Goal: Transaction & Acquisition: Purchase product/service

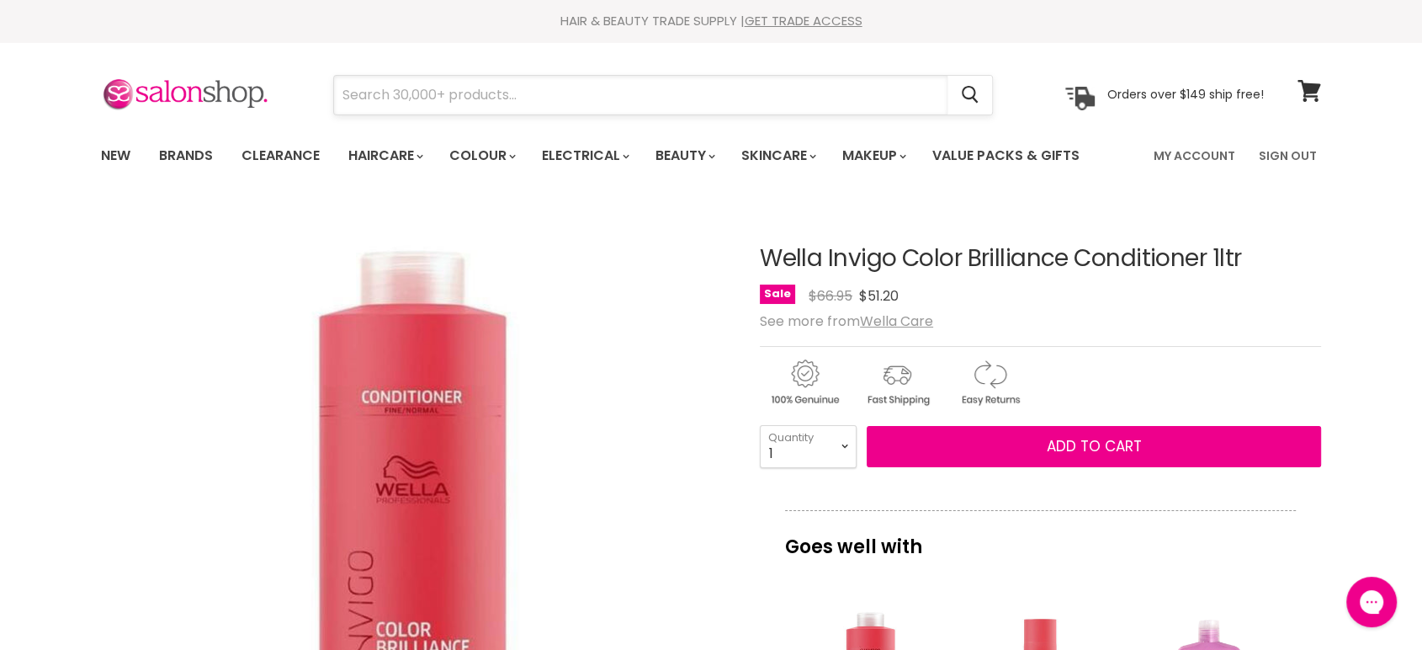
paste input "Wella Brilliance Conditioner"
type input "Wella Brilliance Conditioner"
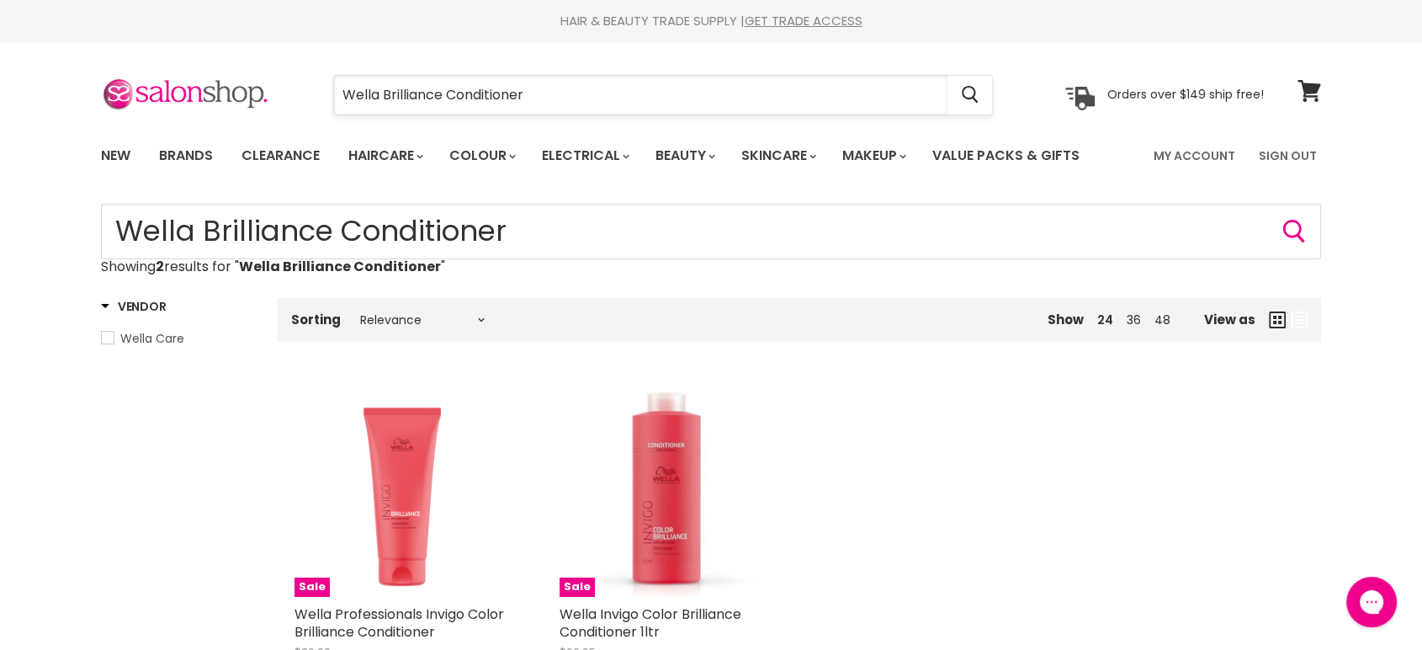
click at [577, 95] on input "Wella Brilliance Conditioner" at bounding box center [640, 95] width 613 height 39
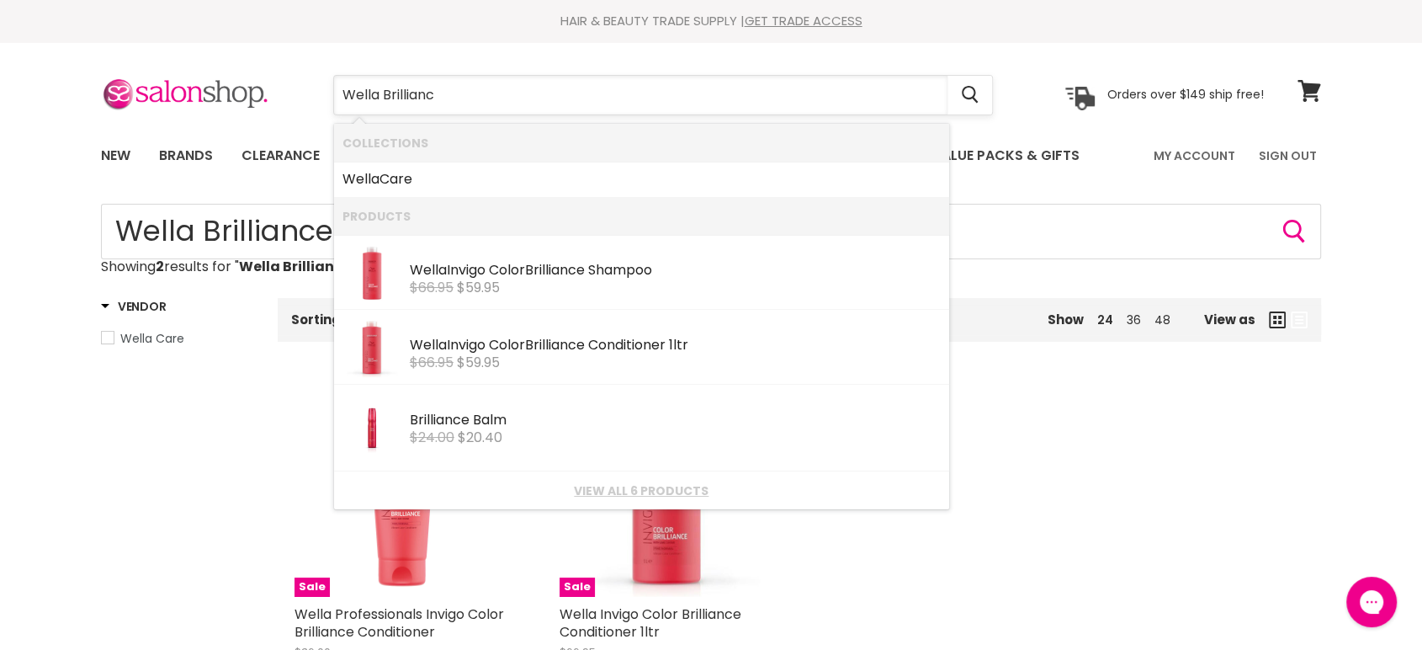
type input "Wella Brilliance"
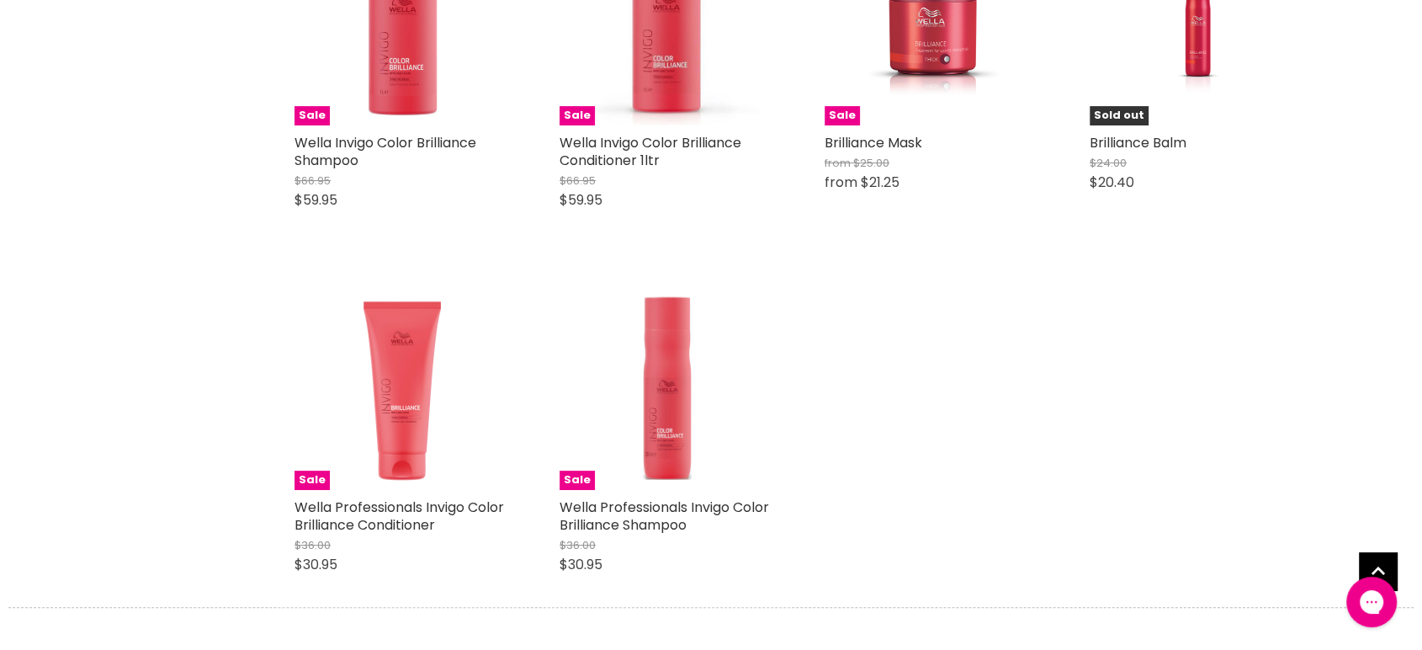
scroll to position [467, 0]
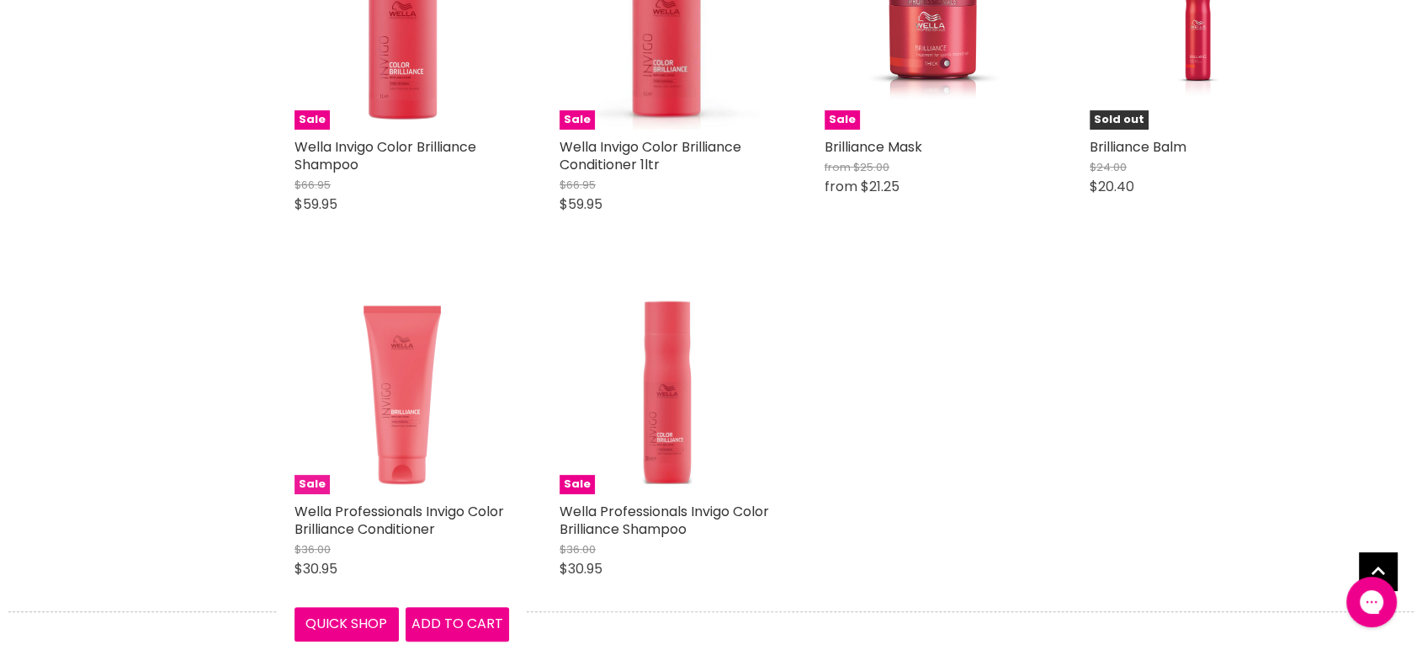
click at [418, 375] on img "Main content" at bounding box center [401, 386] width 215 height 215
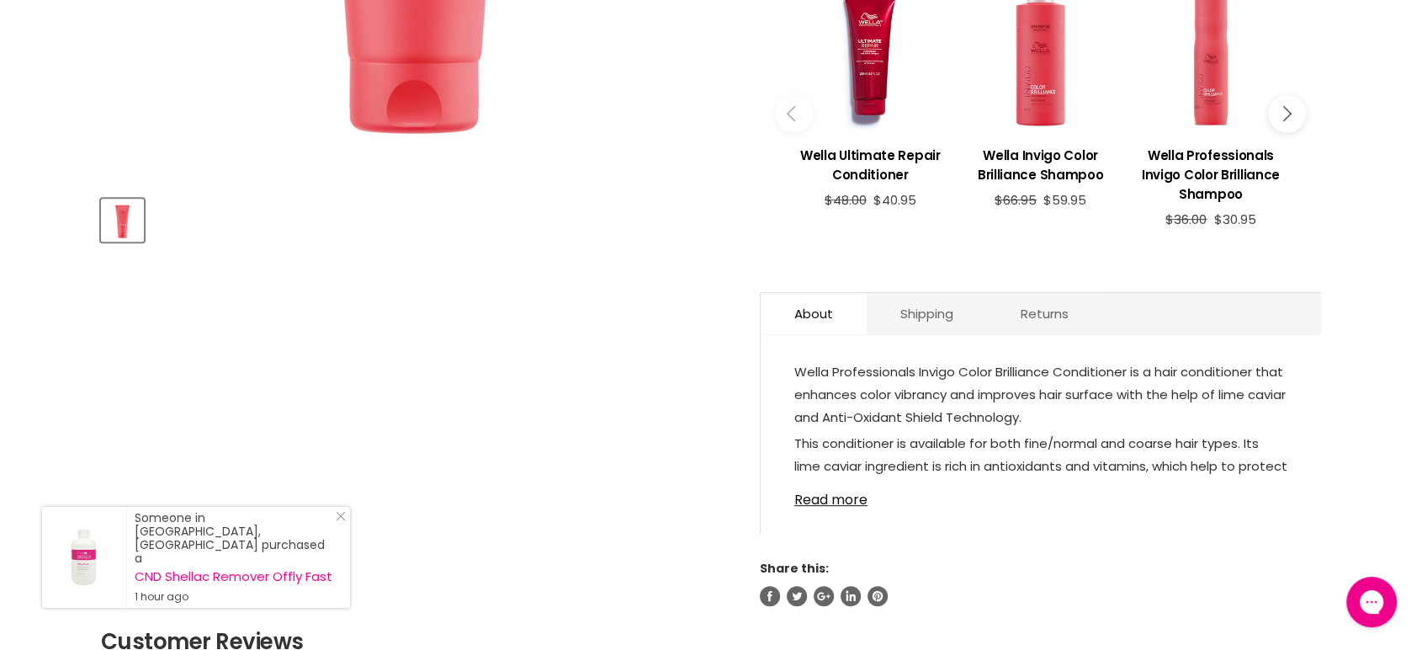
scroll to position [654, 0]
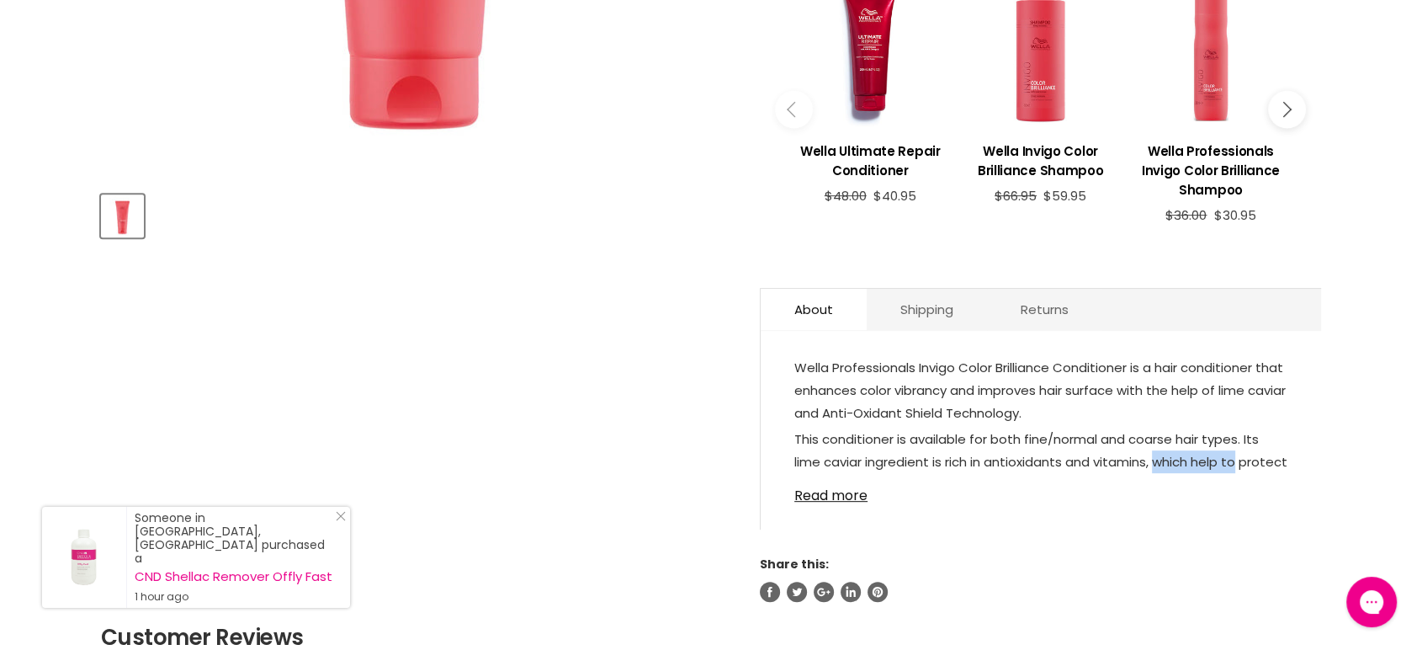
drag, startPoint x: 1224, startPoint y: 461, endPoint x: 1163, endPoint y: 463, distance: 61.4
click at [1163, 463] on p "This conditioner is available for both fine/normal and coarse hair types. Its l…" at bounding box center [1040, 497] width 493 height 140
click at [828, 497] on link "Read more" at bounding box center [1040, 490] width 493 height 25
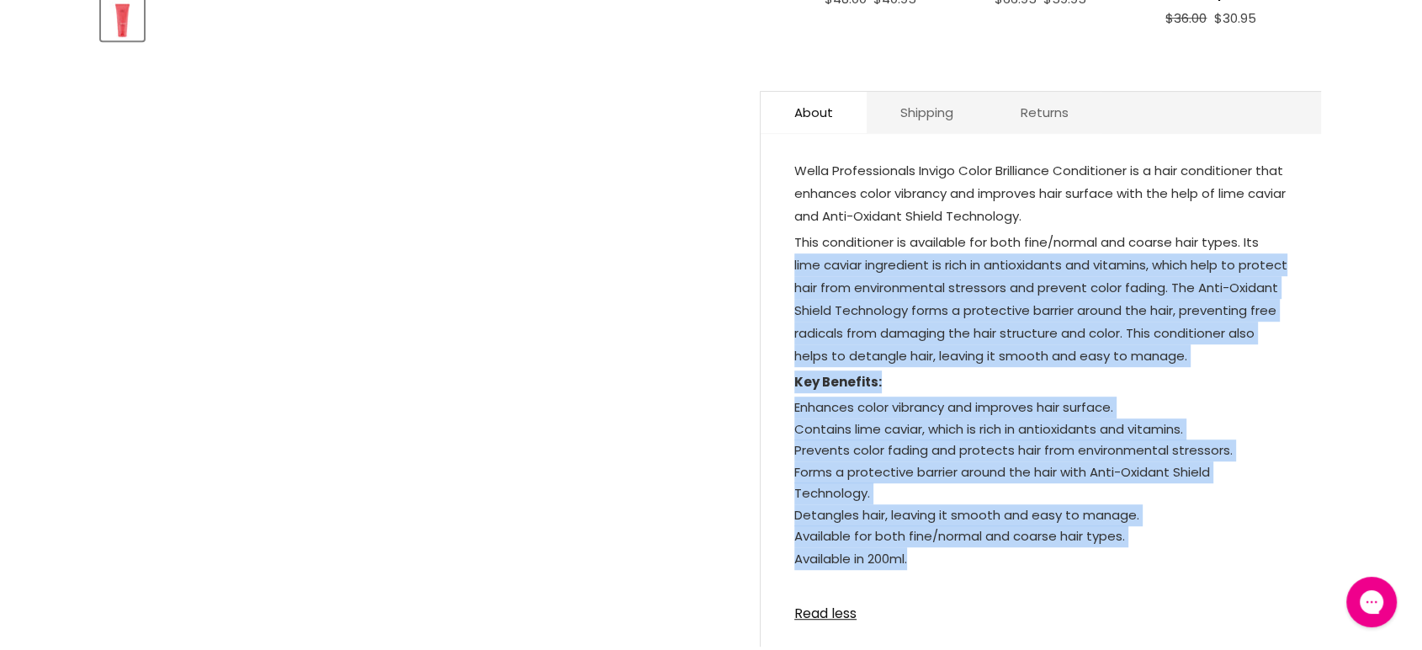
scroll to position [841, 0]
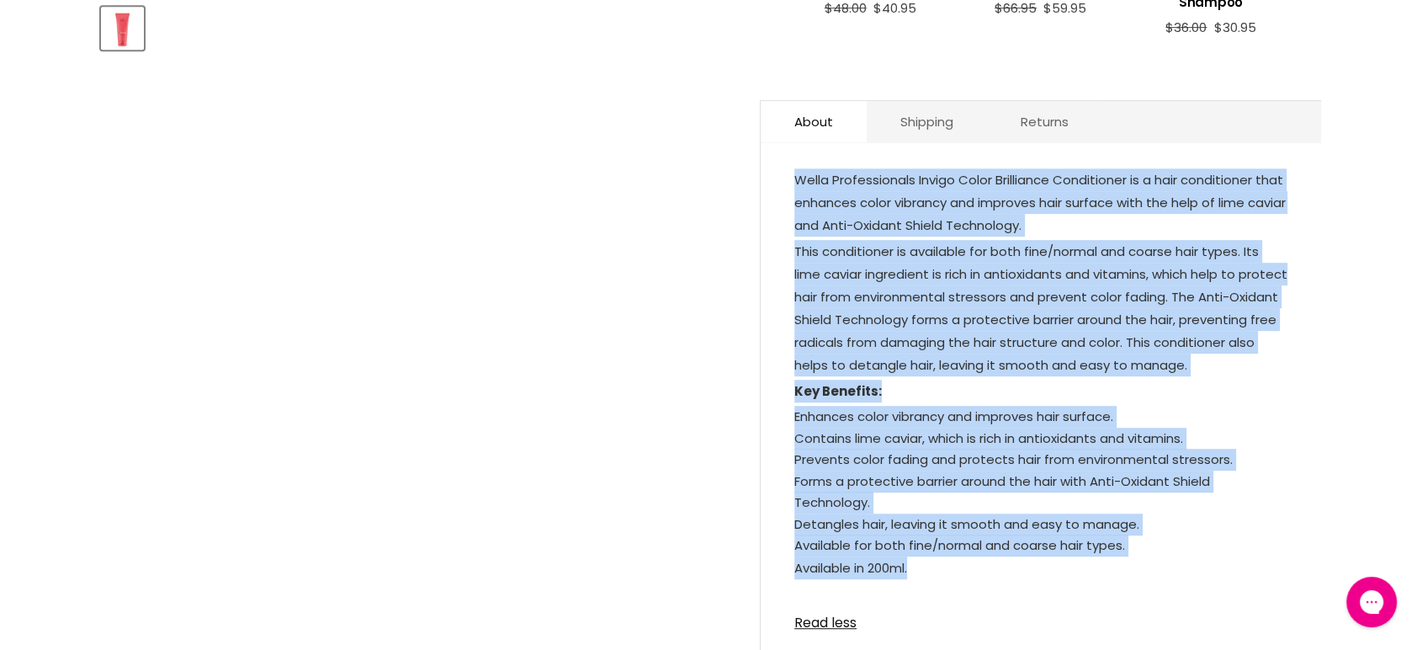
drag, startPoint x: 923, startPoint y: 498, endPoint x: 783, endPoint y: 185, distance: 342.7
click at [783, 185] on div "Wella Professionals Invigo Color Brilliance Conditioner is a hair conditioner t…" at bounding box center [1041, 408] width 560 height 496
copy div "Wella Professionals Invigo Color Brilliance Conditioner is a hair conditioner t…"
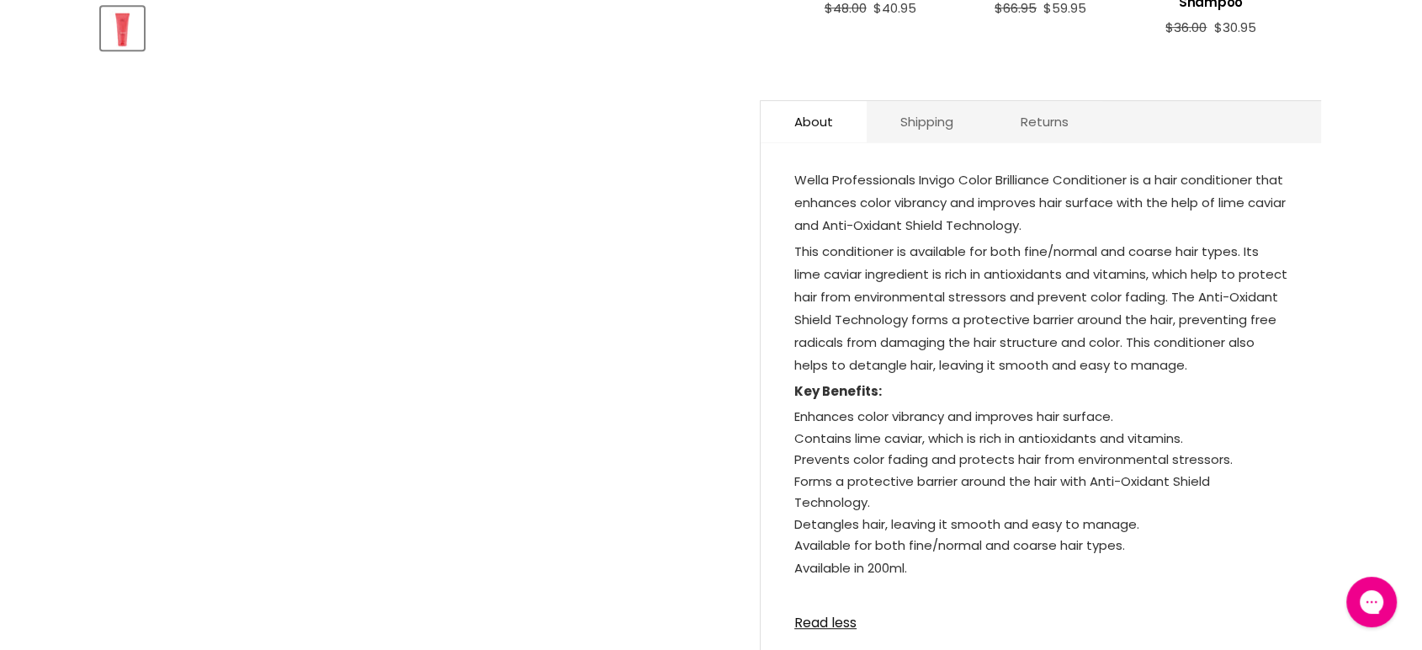
click at [629, 185] on article "Click or scroll to zoom Tap or pinch to zoom Wella Professionals Invigo Color B…" at bounding box center [711, 45] width 1220 height 1366
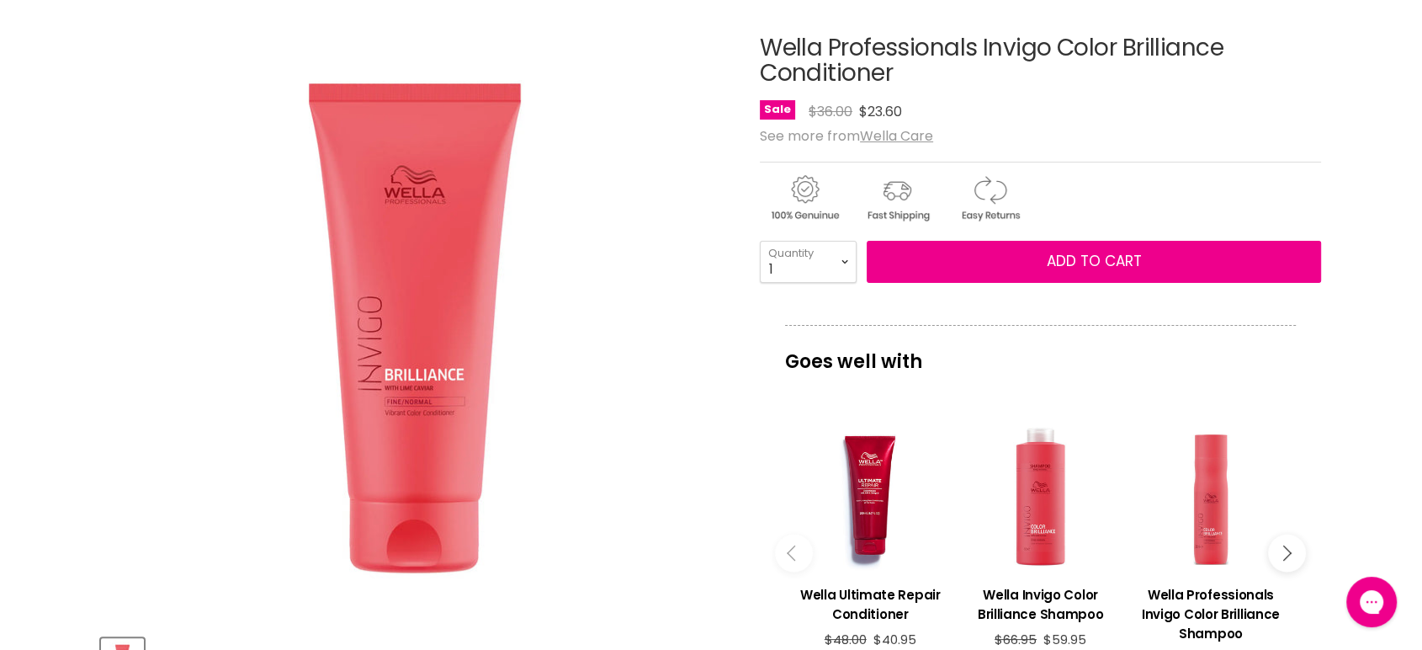
scroll to position [242, 0]
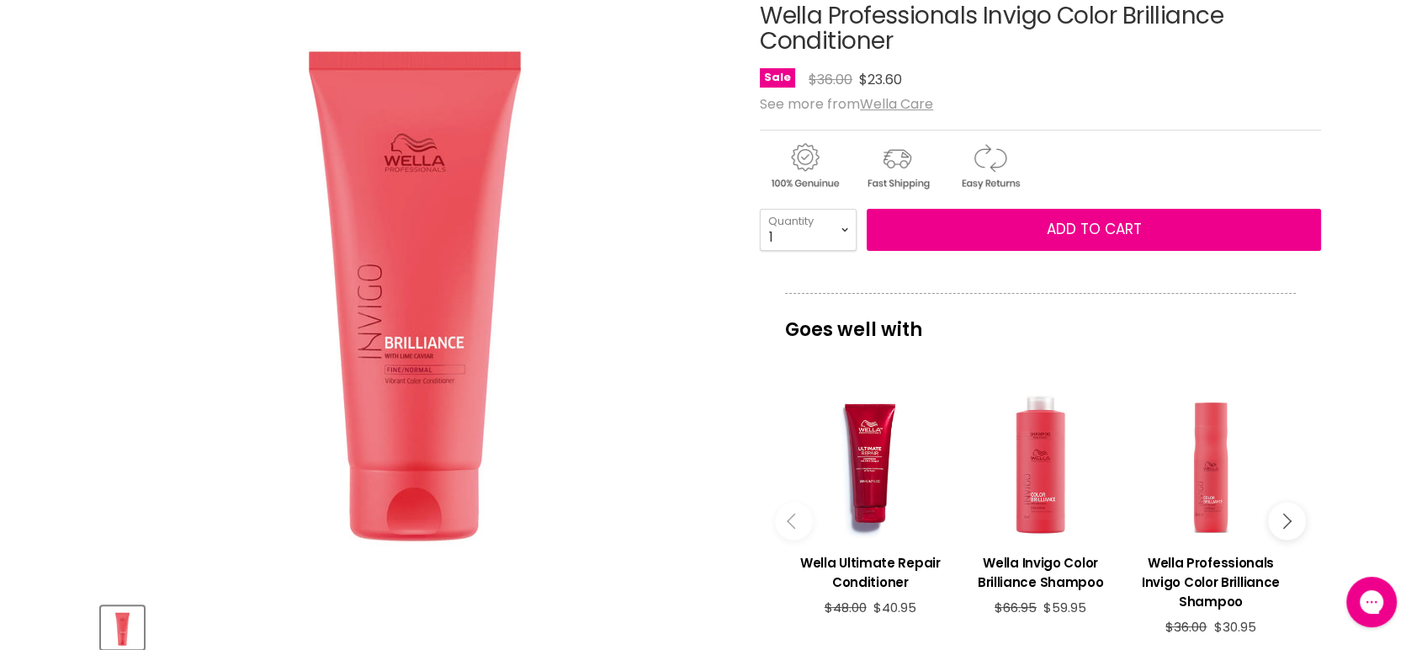
click at [1138, 50] on h1 "Wella Professionals Invigo Color Brilliance Conditioner" at bounding box center [1040, 29] width 561 height 52
click at [1251, 8] on h1 "Wella Professionals Invigo Color Brilliance Conditioner" at bounding box center [1040, 29] width 561 height 52
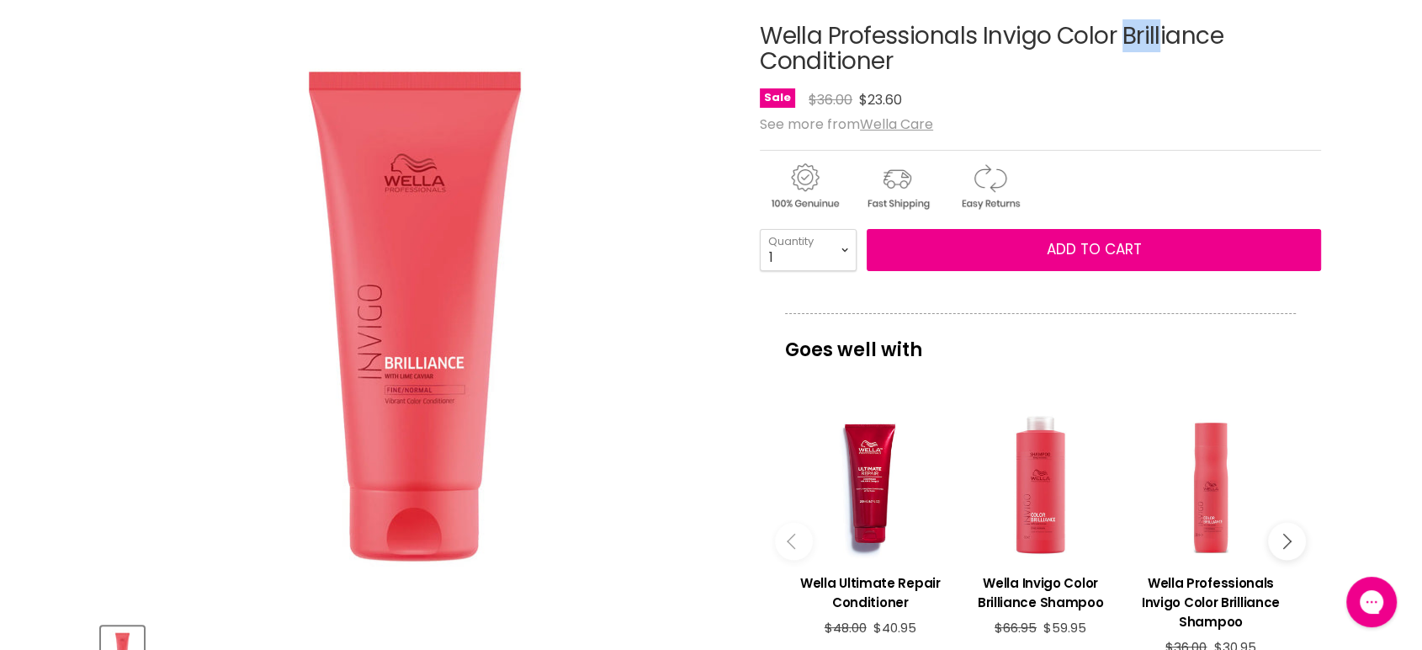
scroll to position [220, 0]
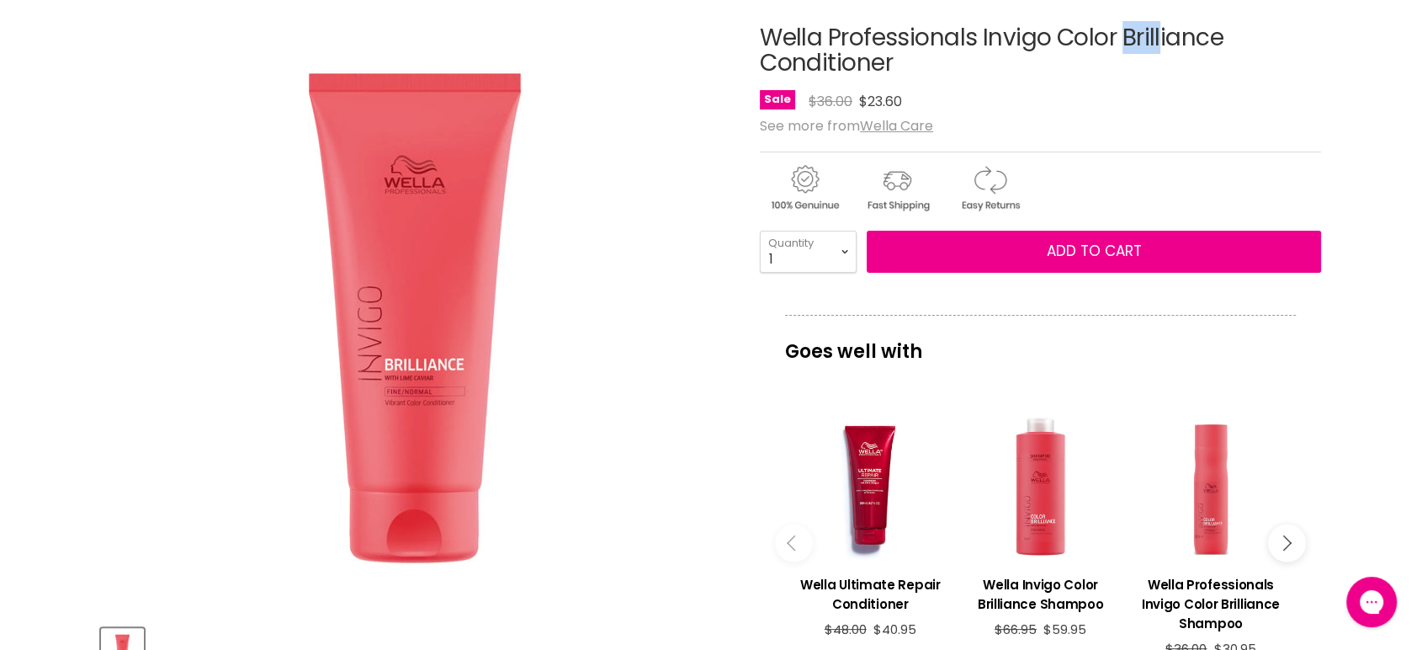
drag, startPoint x: 765, startPoint y: 9, endPoint x: 902, endPoint y: 59, distance: 145.8
click at [902, 59] on h1 "Wella Professionals Invigo Color Brilliance Conditioner" at bounding box center [1040, 51] width 561 height 52
copy h1 "Wella Professionals Invigo Color Brilliance Conditioner"
click at [1267, 120] on div "See more from Wella Care" at bounding box center [1040, 126] width 561 height 16
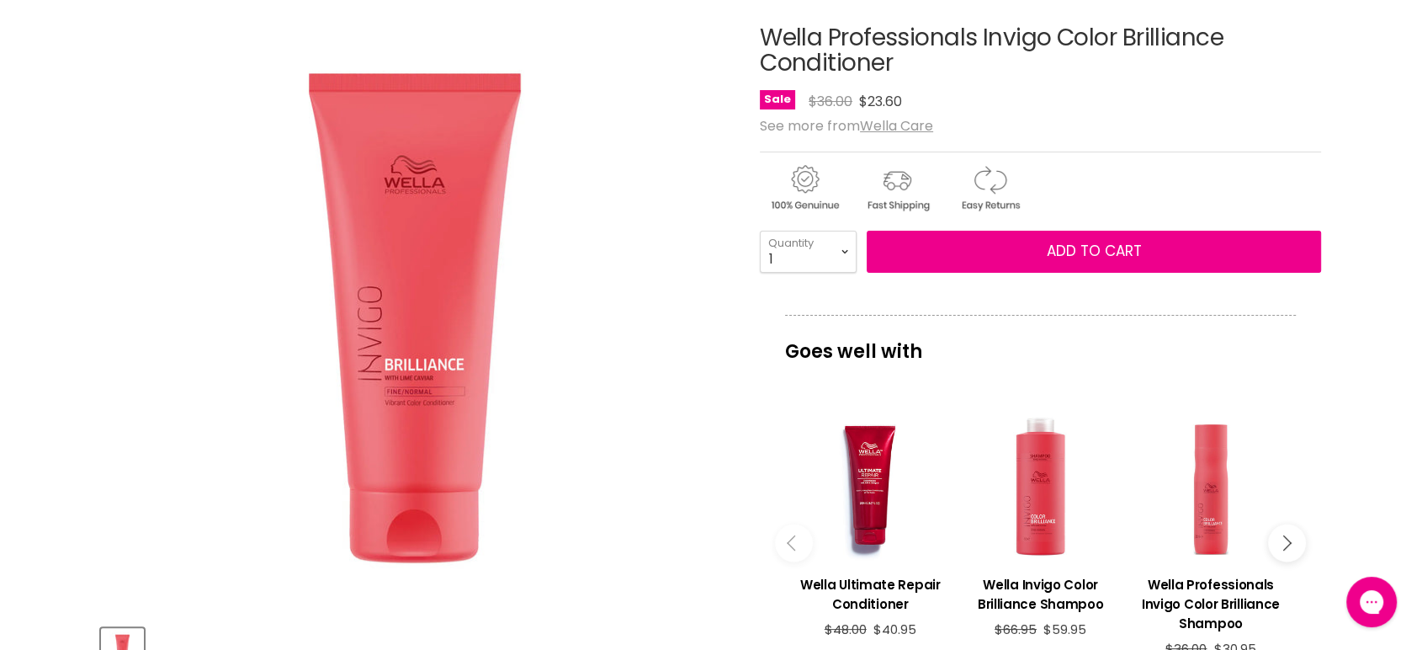
drag, startPoint x: 756, startPoint y: 24, endPoint x: 1031, endPoint y: 32, distance: 274.4
click at [1308, 130] on div "See more from Wella Care" at bounding box center [1040, 126] width 561 height 16
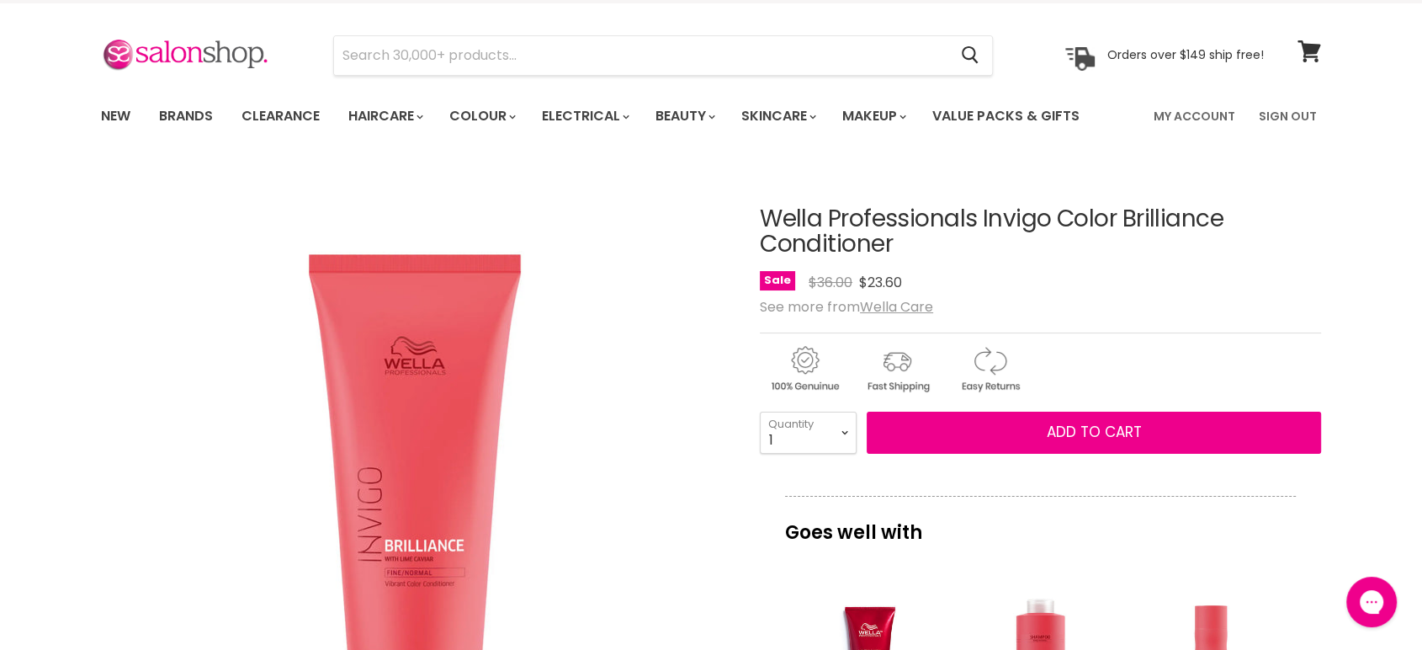
scroll to position [0, 0]
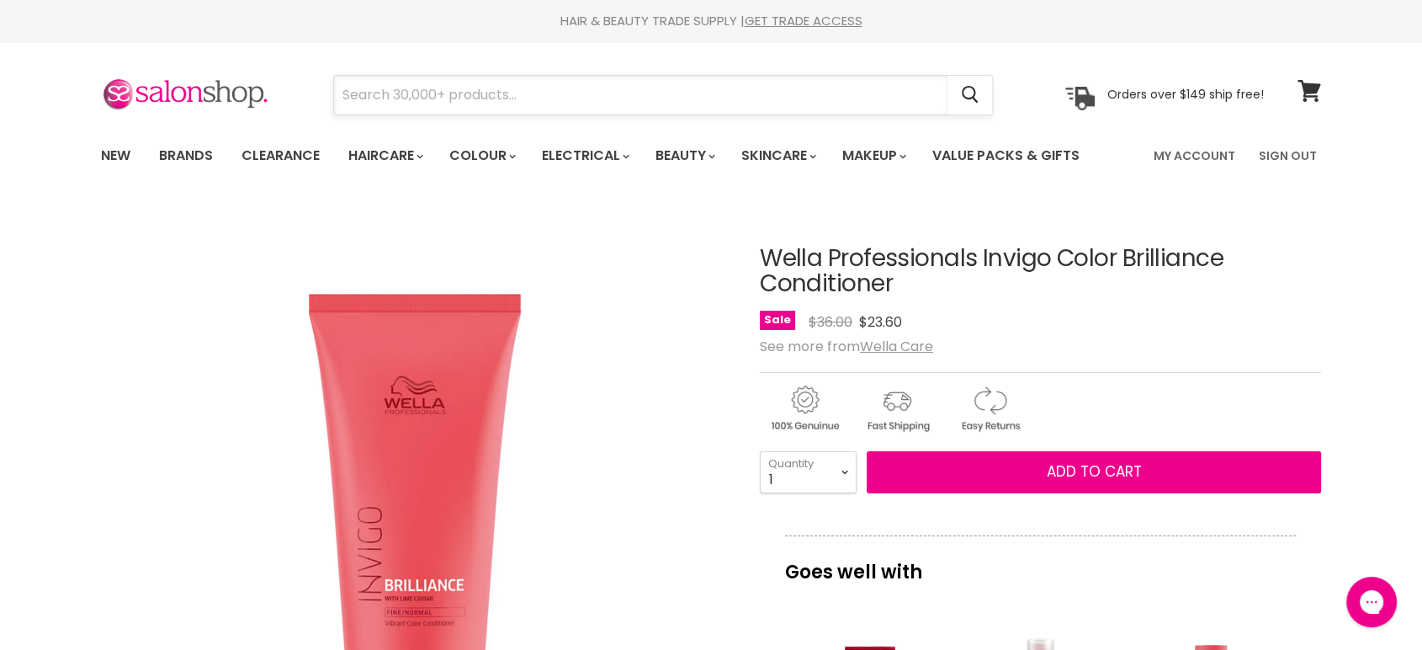
click at [411, 99] on input "Search" at bounding box center [640, 95] width 613 height 39
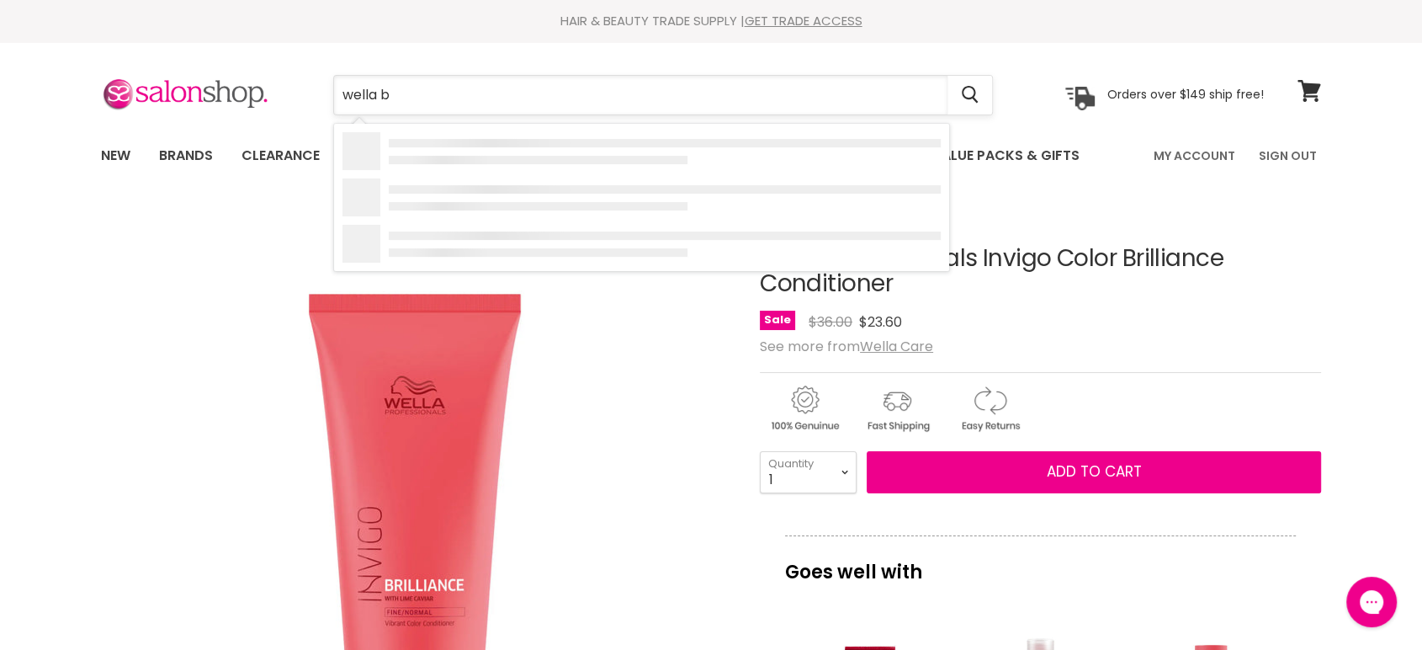
type input "wella br"
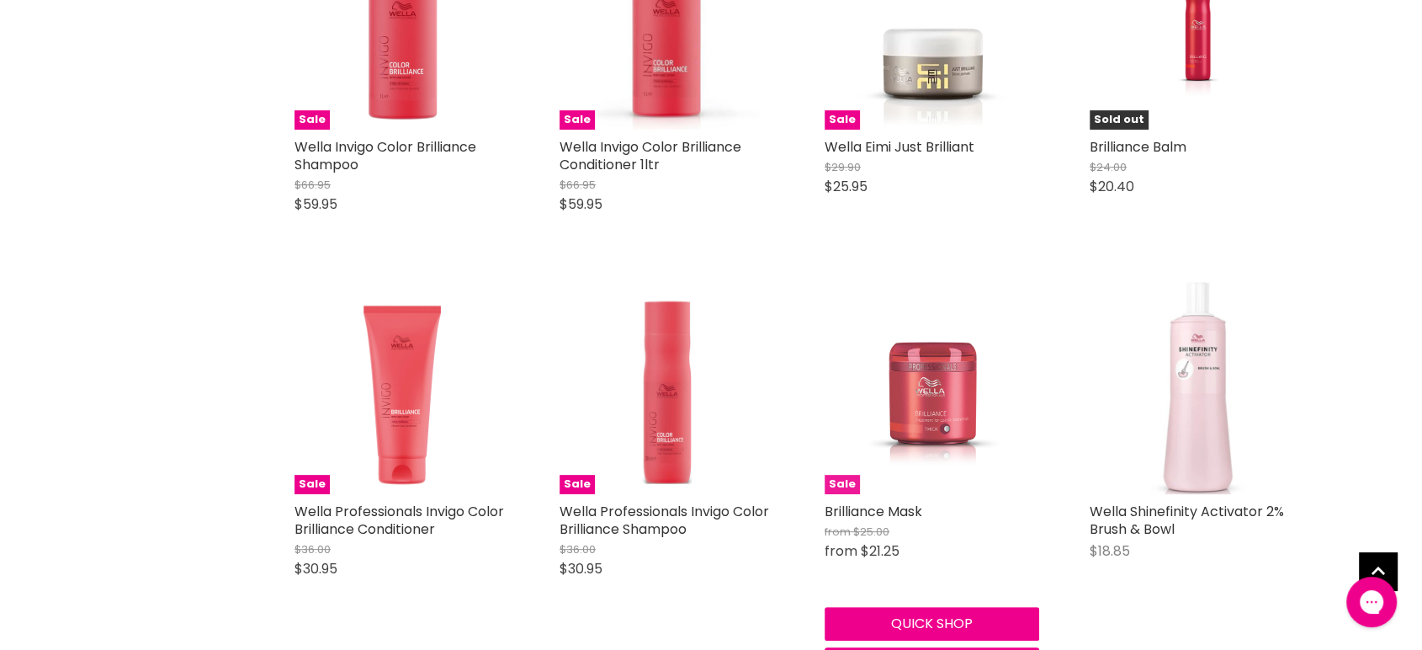
click at [923, 411] on img "Main content" at bounding box center [932, 386] width 143 height 215
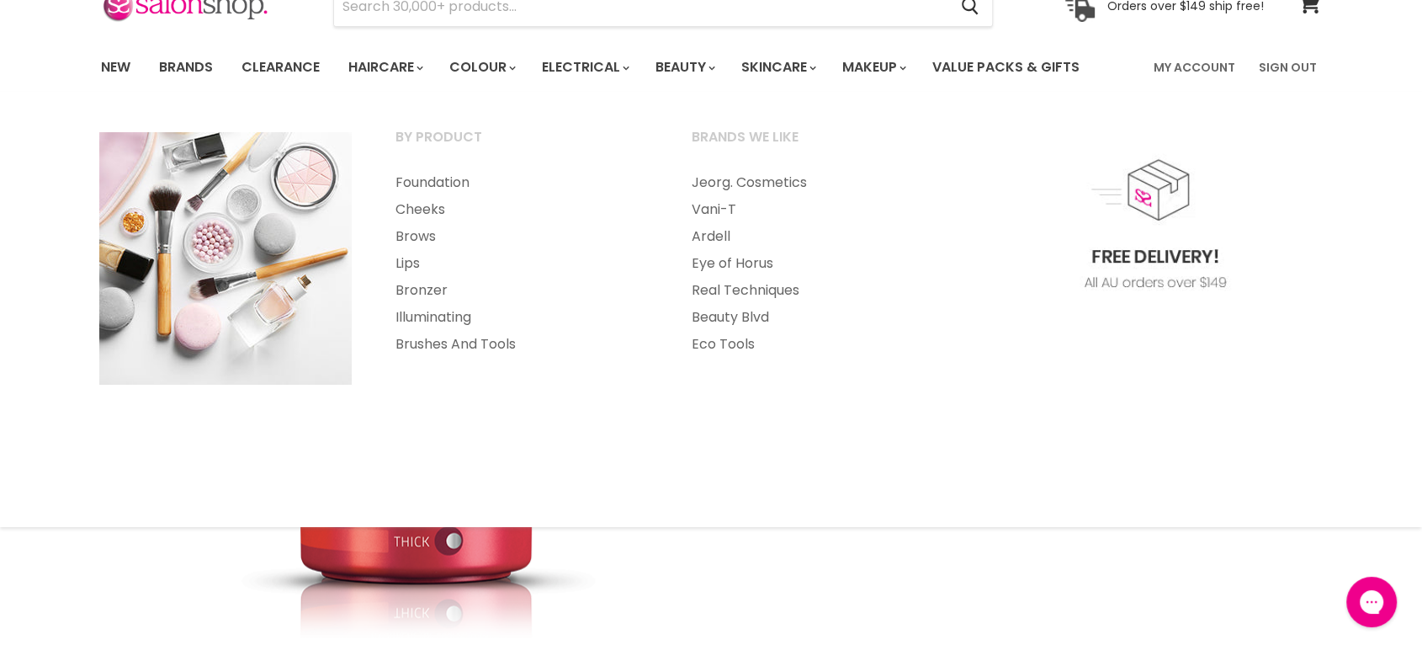
scroll to position [280, 0]
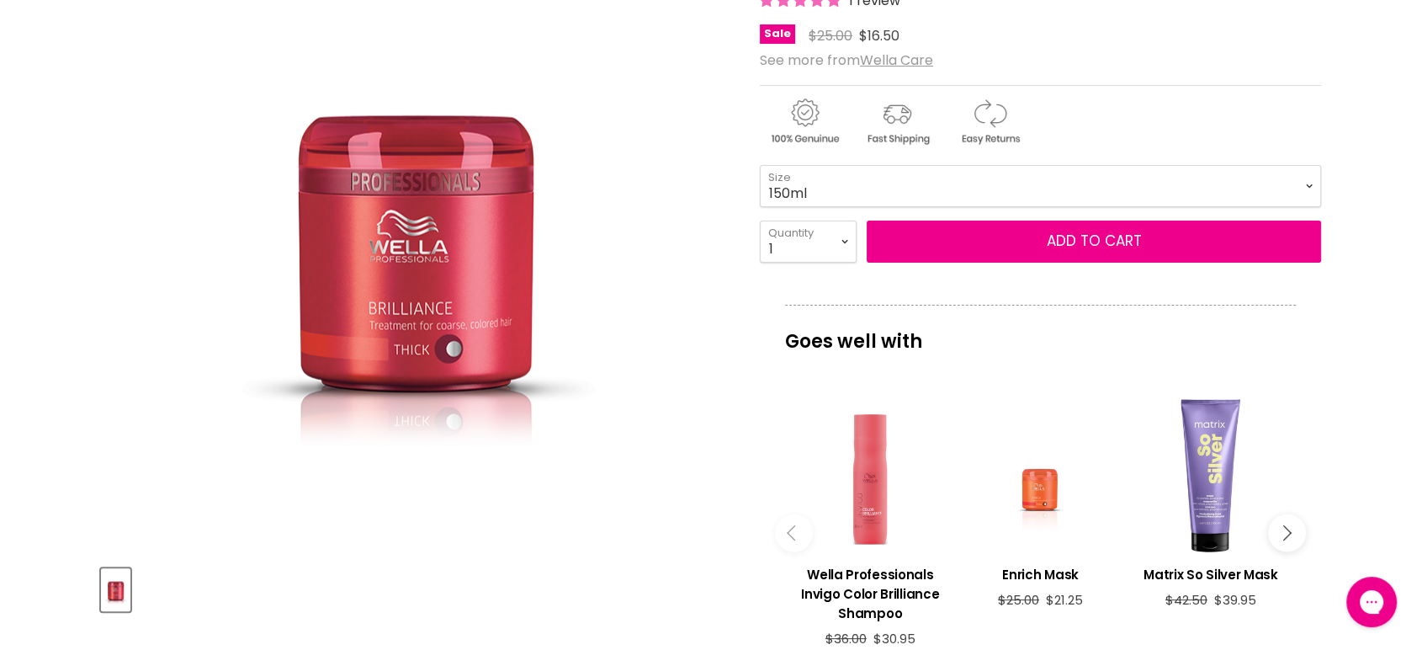
drag, startPoint x: 868, startPoint y: 498, endPoint x: 856, endPoint y: 490, distance: 14.0
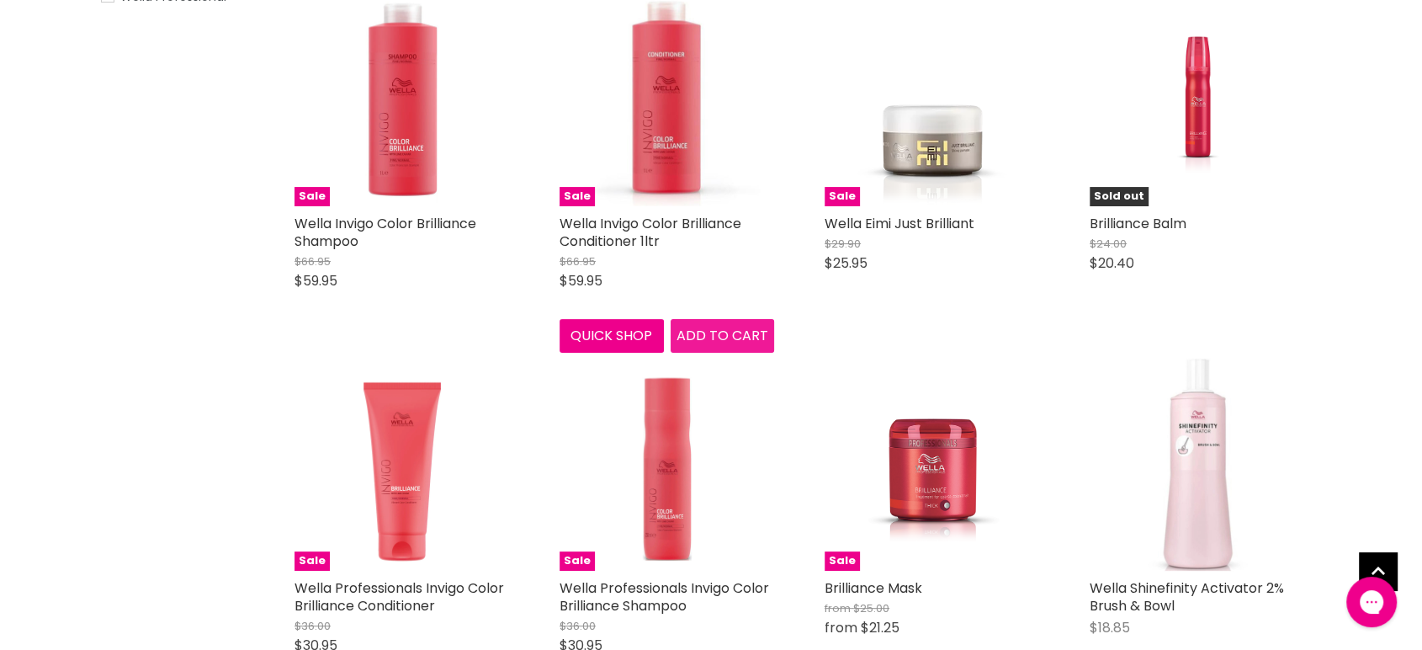
scroll to position [449, 0]
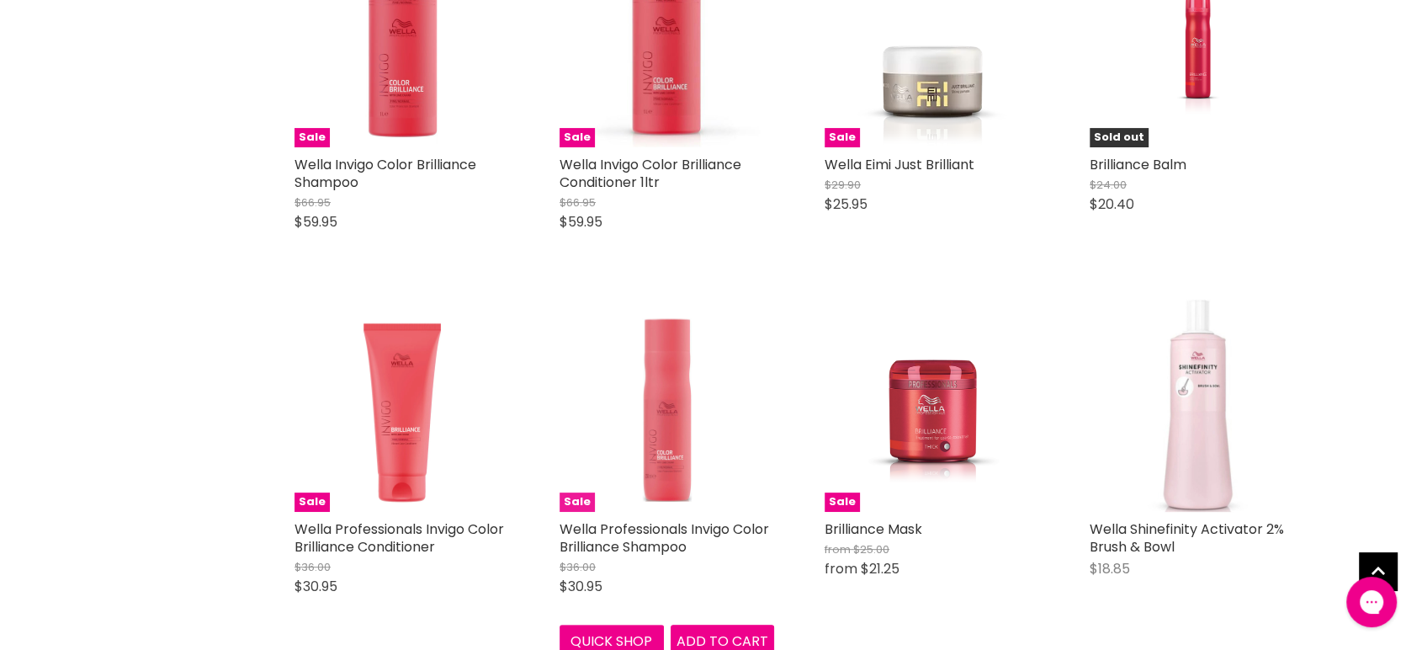
click at [673, 443] on img "Main content" at bounding box center [666, 404] width 215 height 215
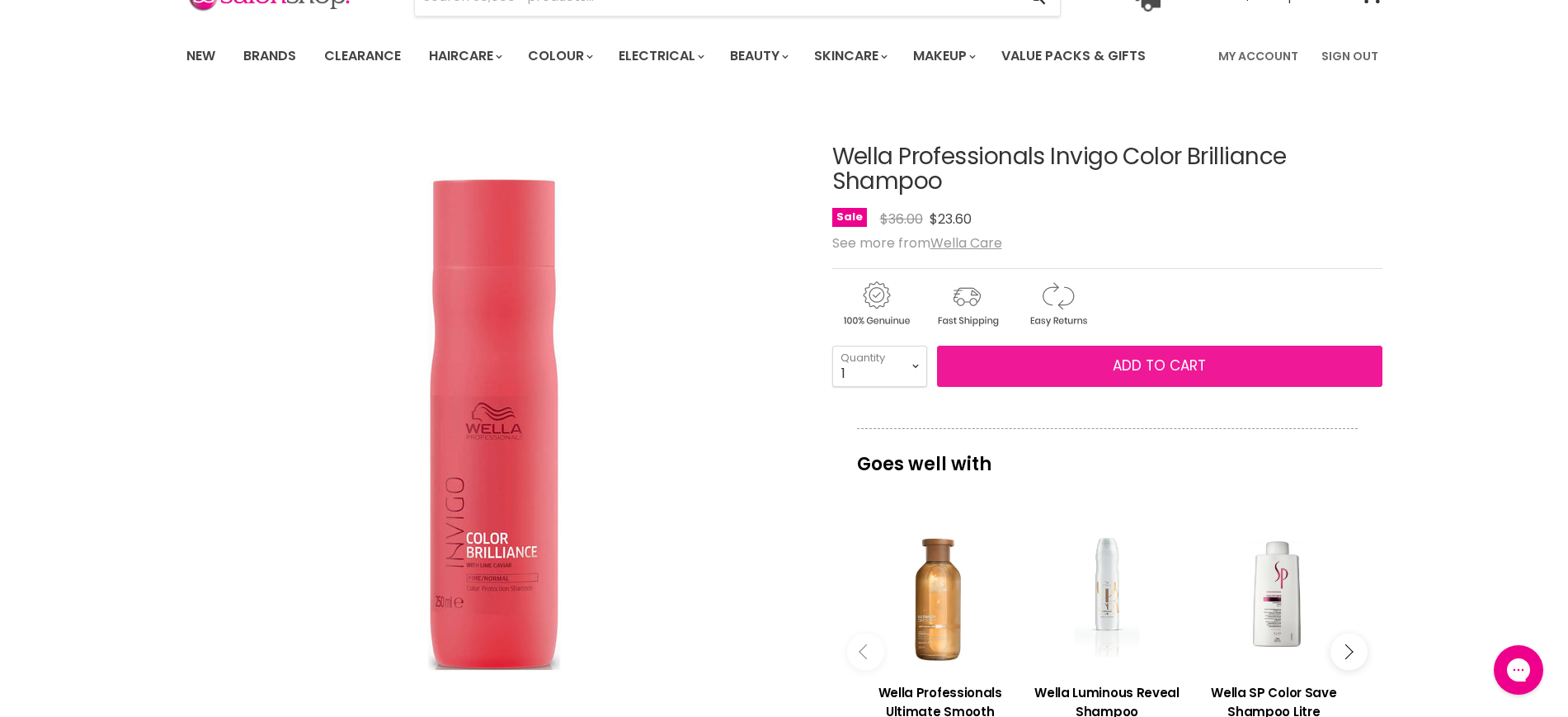
scroll to position [103, 0]
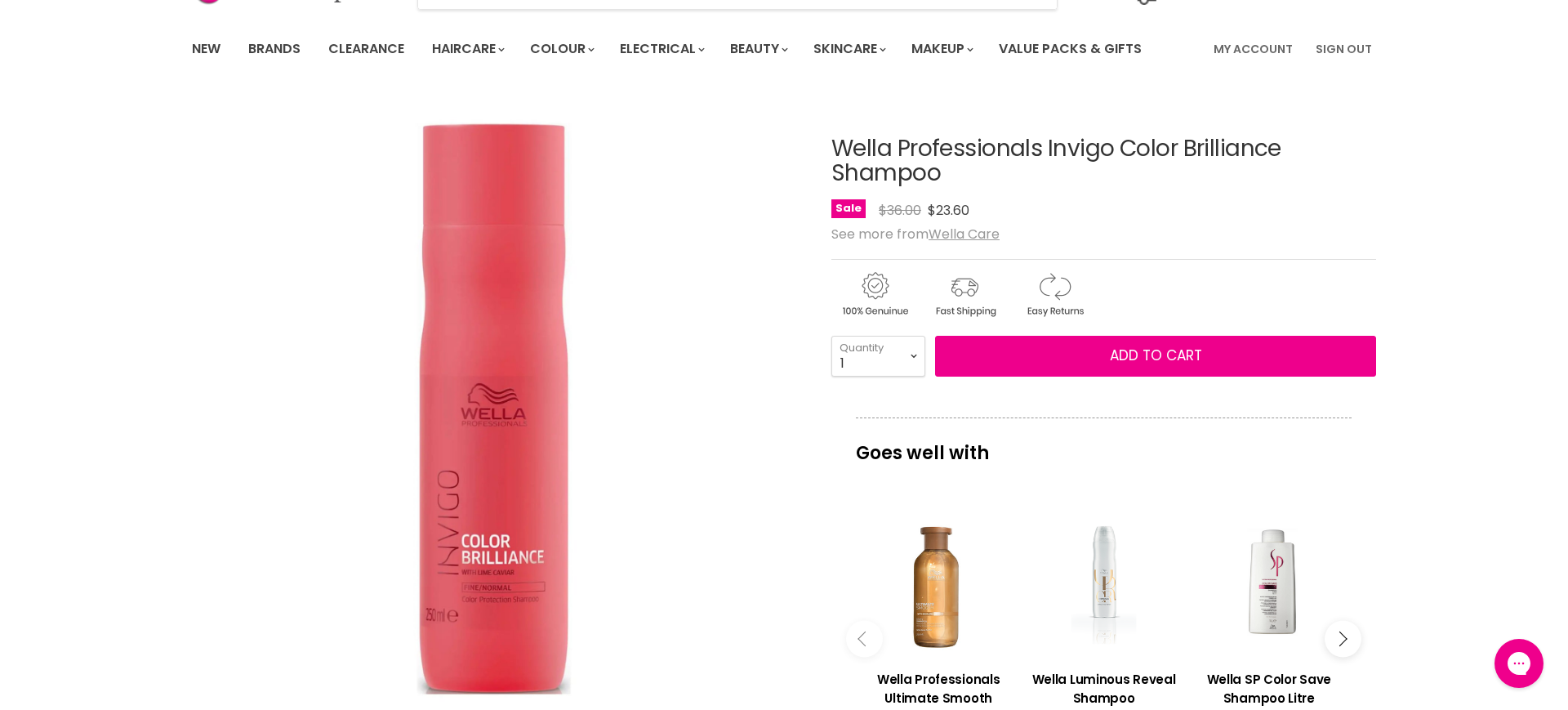
click at [534, 467] on img "Wella Professionals Invigo Color Brilliance Shampoo image. Click or Scroll to Z…" at bounding box center [493, 392] width 671 height 671
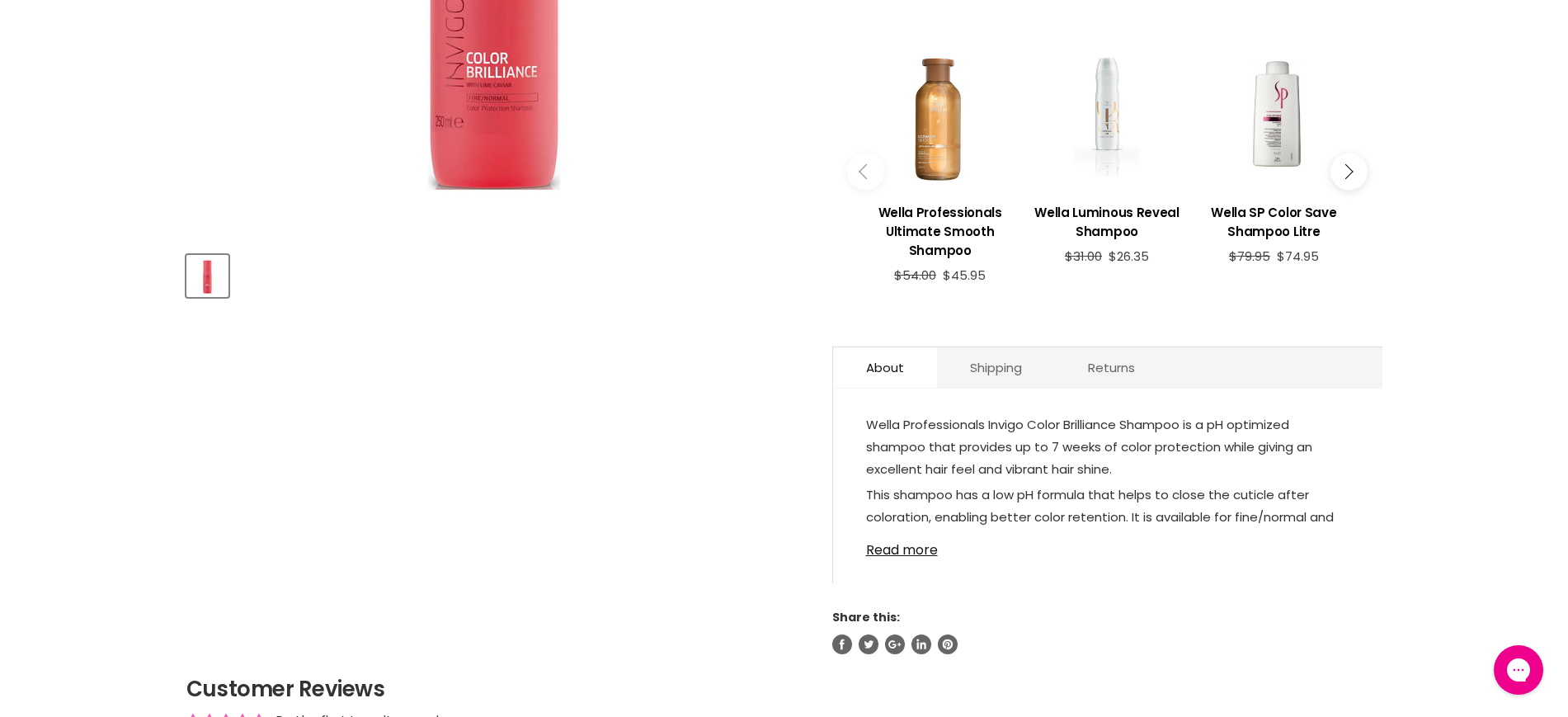
scroll to position [619, 0]
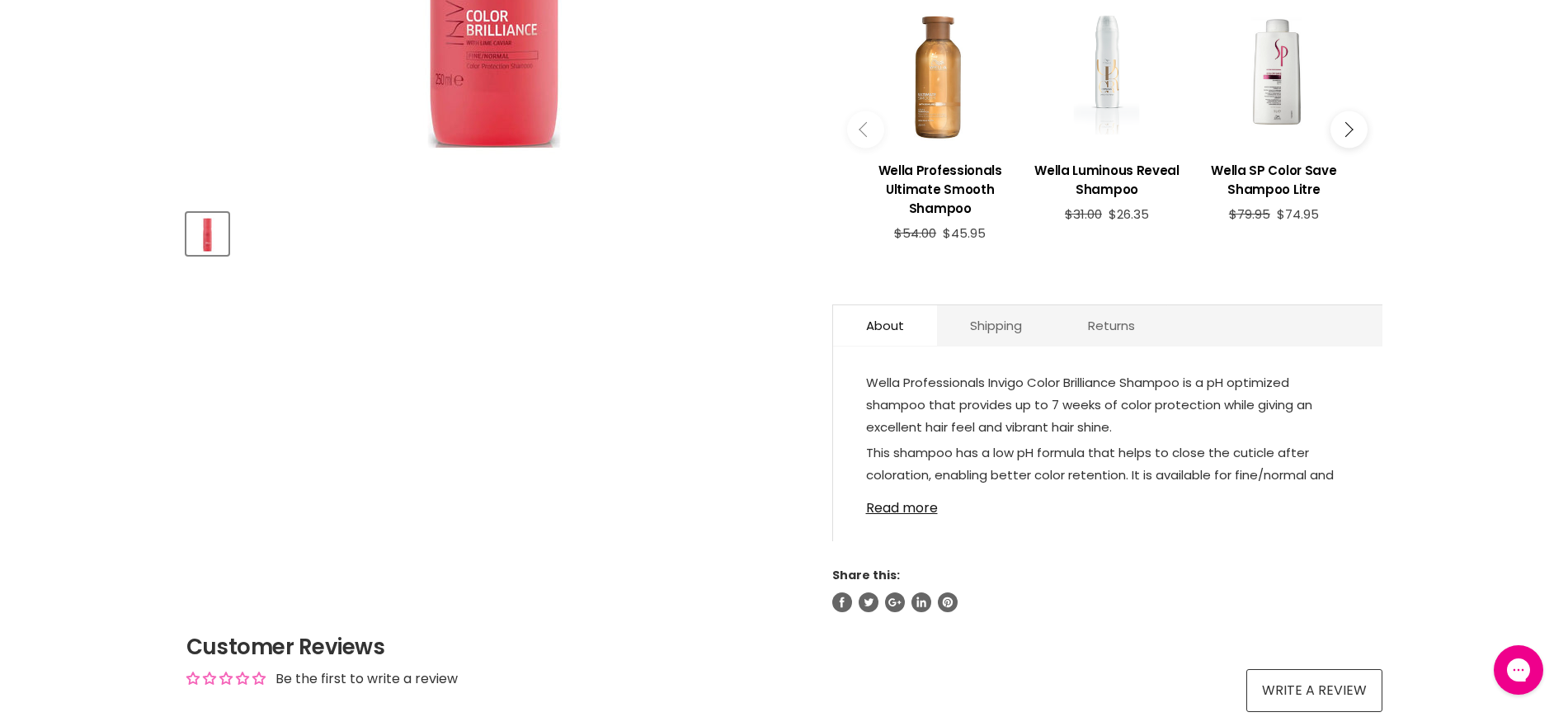
click at [211, 232] on img "Product thumbnails" at bounding box center [208, 234] width 39 height 39
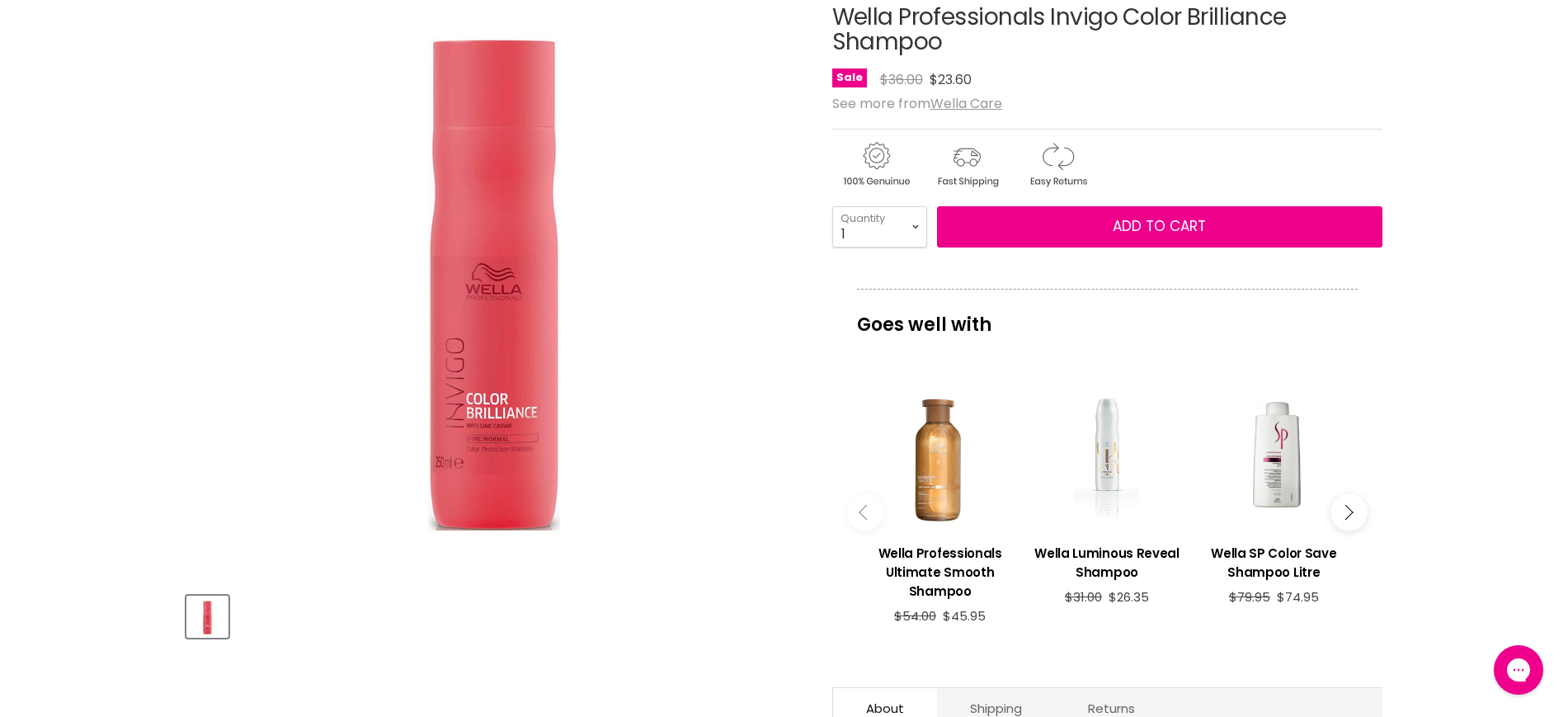
scroll to position [0, 0]
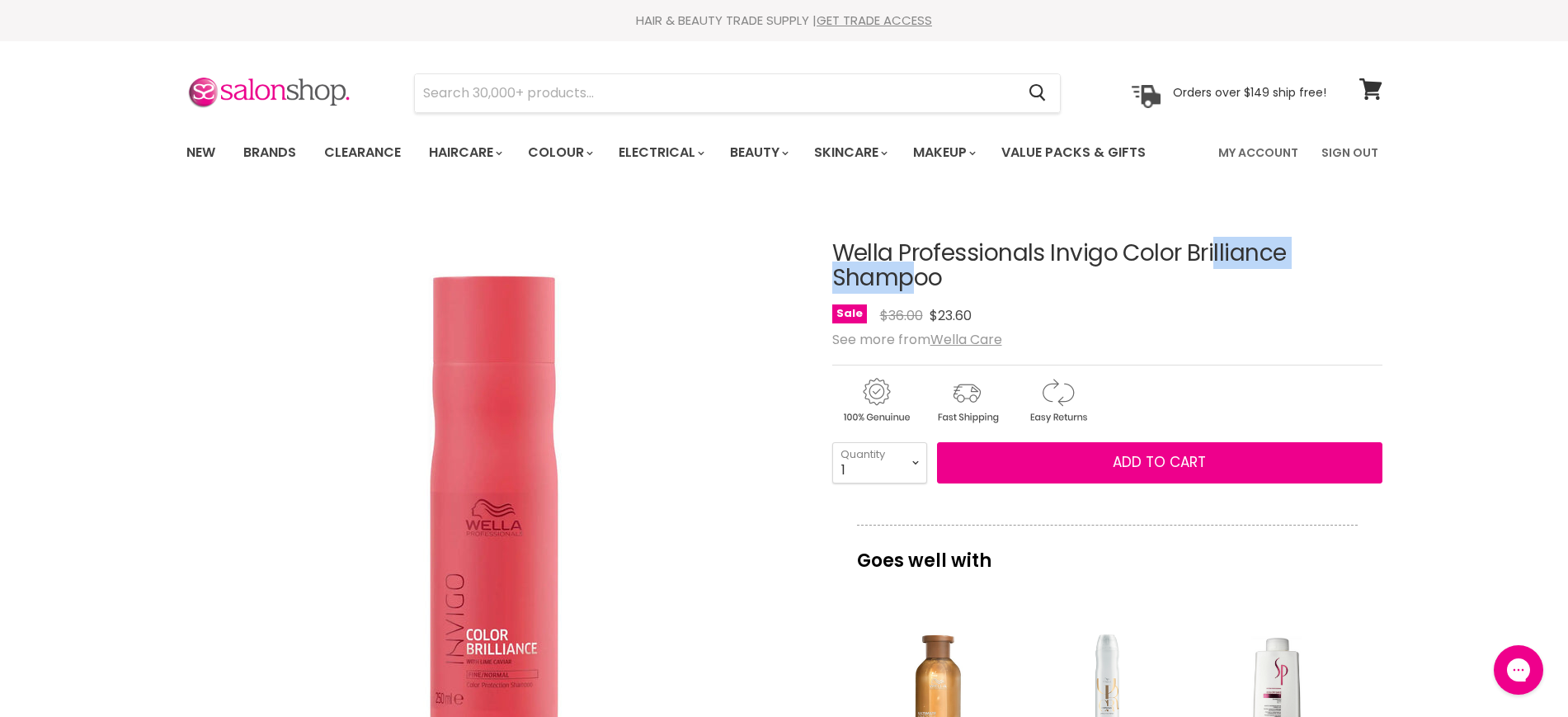
drag, startPoint x: 871, startPoint y: 256, endPoint x: 1009, endPoint y: 249, distance: 138.2
click at [1009, 249] on h1 "Wella Professionals Invigo Color Brilliance Shampoo" at bounding box center [1107, 267] width 550 height 51
click at [1298, 319] on div "Sale Original Price $36.00 Current Price $23.60" at bounding box center [1107, 315] width 550 height 23
drag, startPoint x: 794, startPoint y: 233, endPoint x: 966, endPoint y: 268, distance: 175.5
click at [966, 268] on article "Click or scroll to zoom Tap or pinch to zoom Wella Professionals Invigo Color B…" at bounding box center [784, 716] width 1196 height 1033
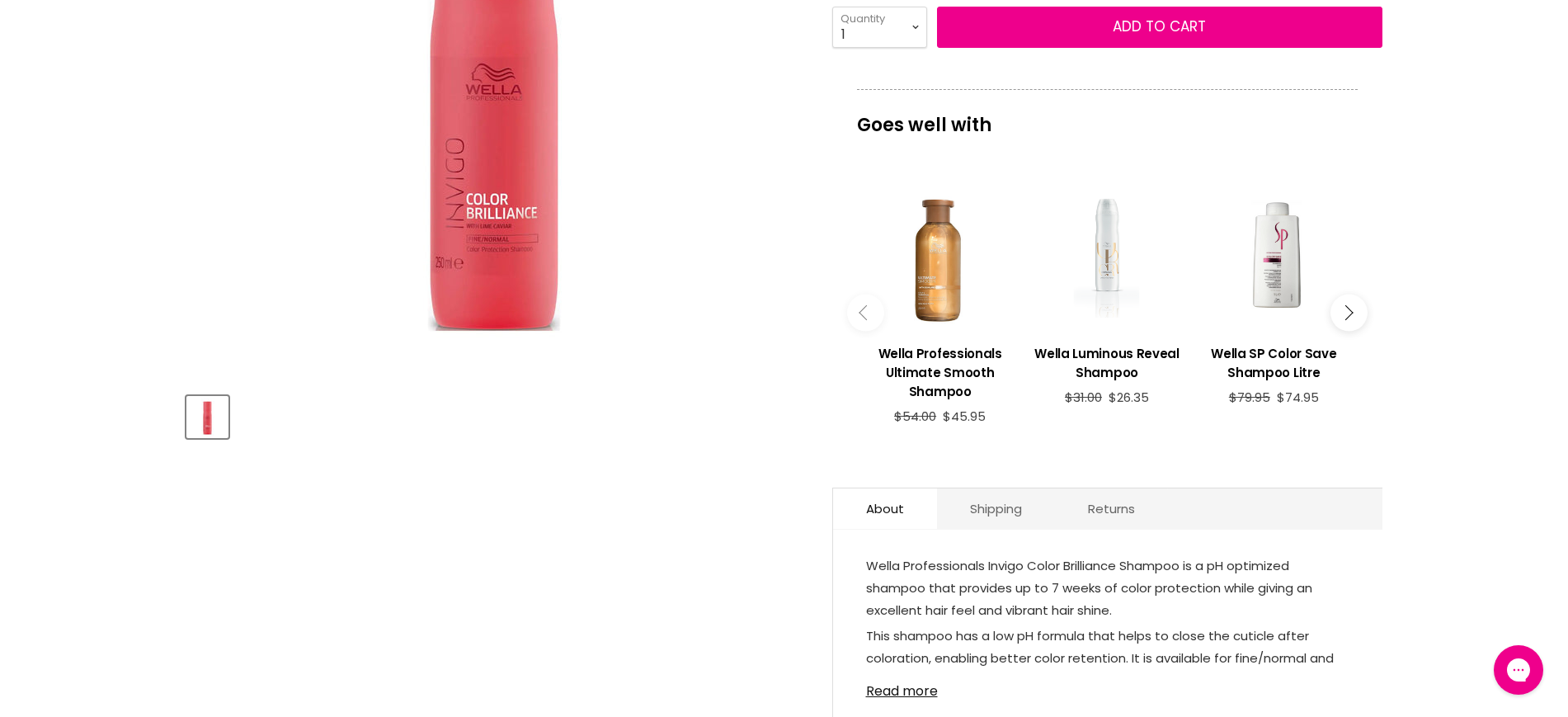
scroll to position [722, 0]
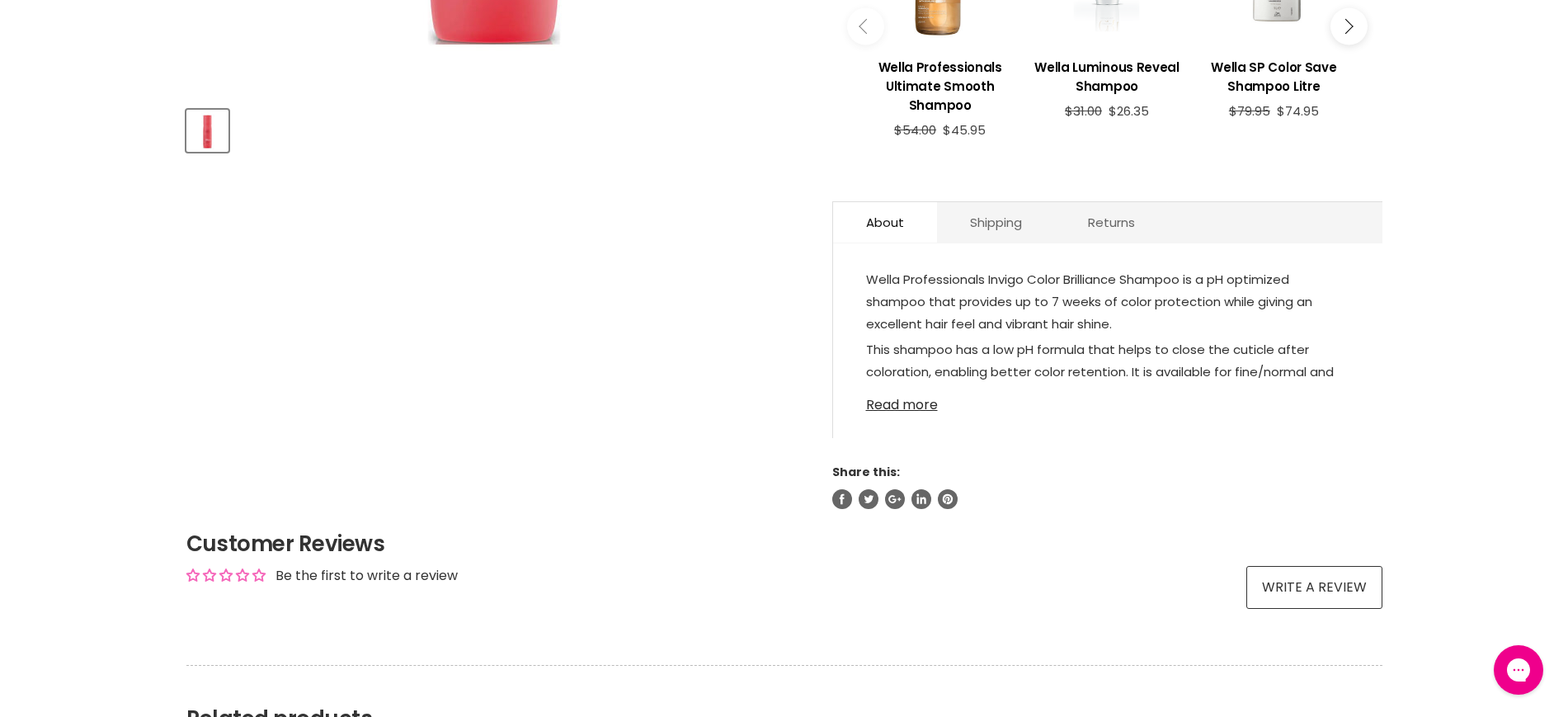
click at [913, 402] on link "Read more" at bounding box center [1107, 399] width 483 height 25
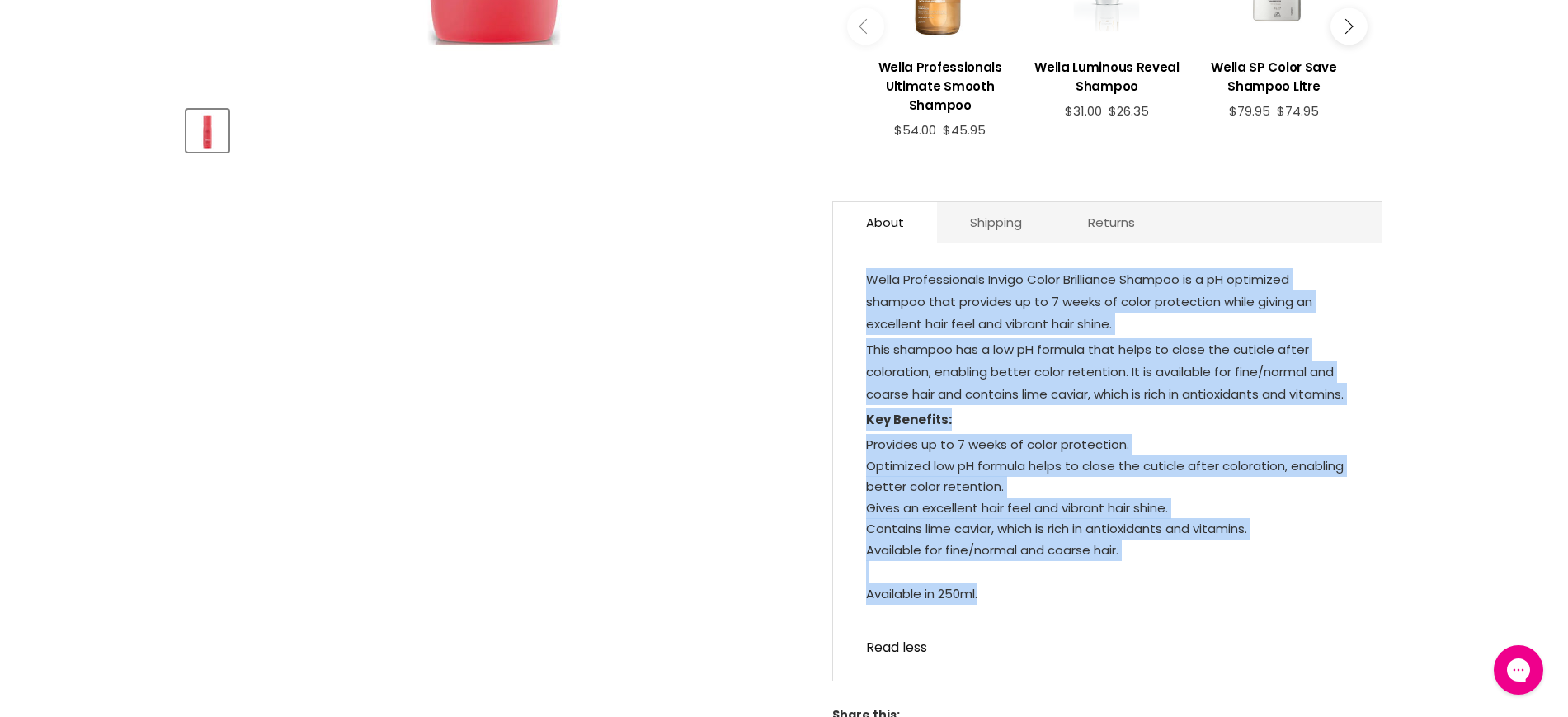
drag, startPoint x: 1001, startPoint y: 616, endPoint x: 852, endPoint y: 284, distance: 363.9
click at [852, 284] on div "Wella Professionals Invigo Color Brilliance Shampoo is a pH optimized shampoo t…" at bounding box center [1108, 470] width 549 height 420
copy div "Wella Professionals Invigo Color Brilliance Shampoo is a pH optimized shampoo t…"
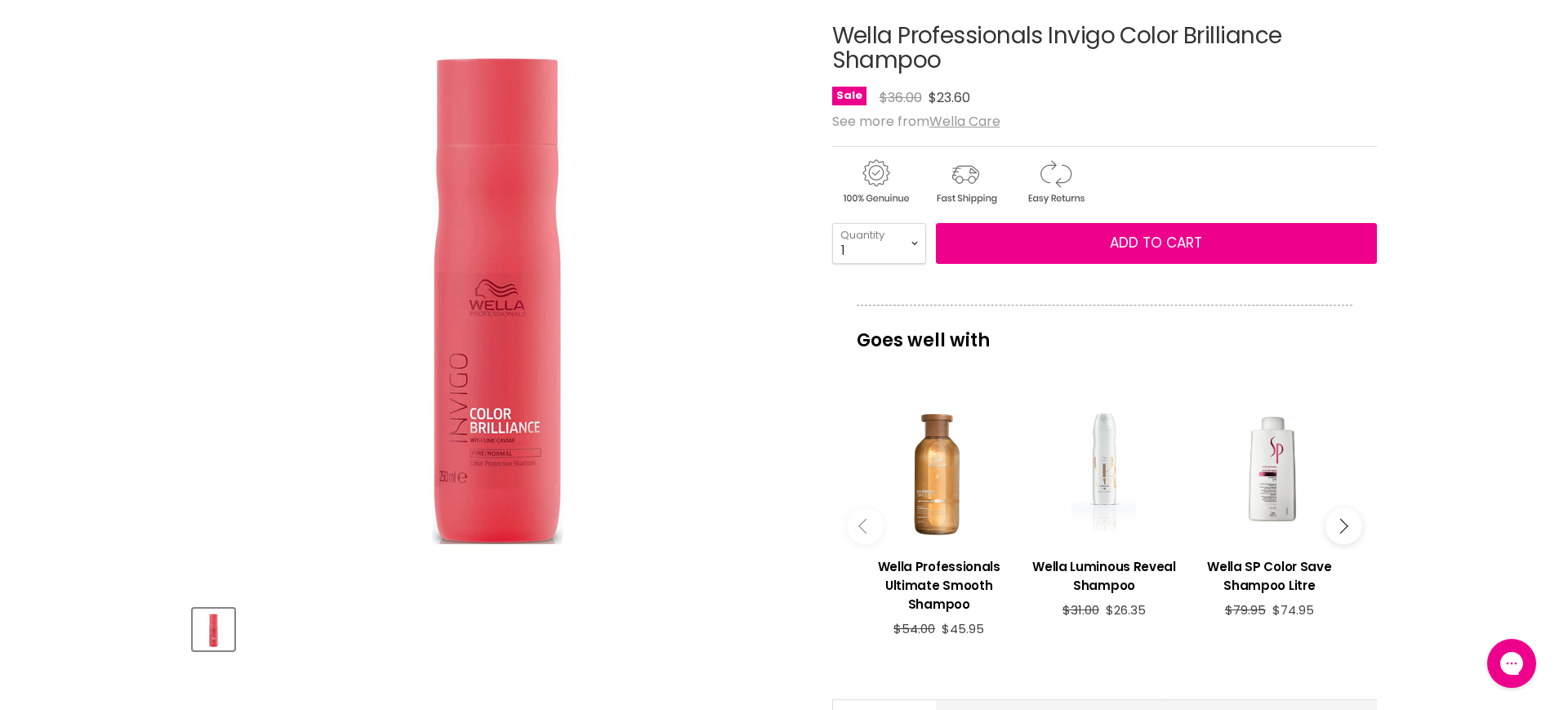
scroll to position [204, 0]
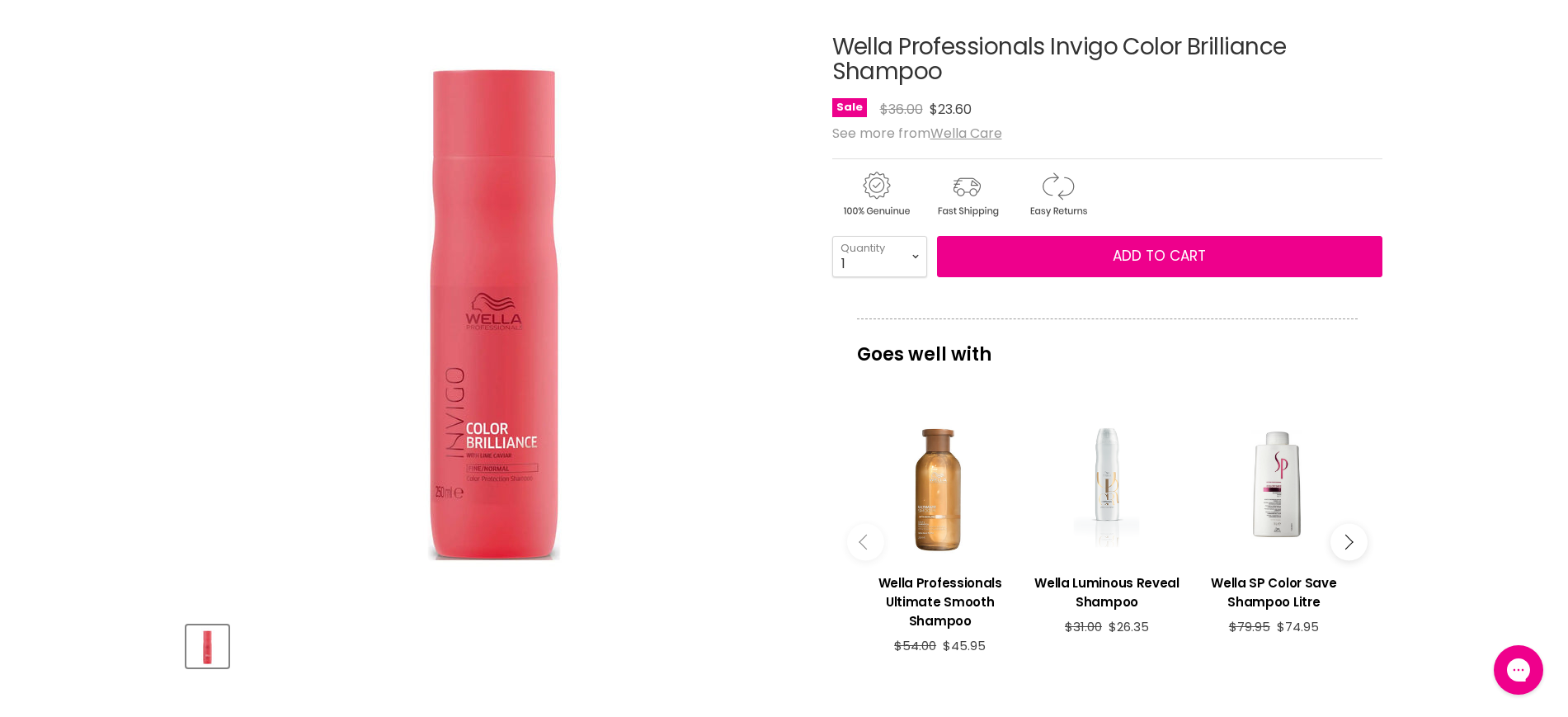
drag, startPoint x: 925, startPoint y: 55, endPoint x: 967, endPoint y: 78, distance: 47.9
click at [967, 78] on article "Click or scroll to zoom Tap or pinch to zoom Wella Professionals Invigo Color B…" at bounding box center [784, 631] width 1196 height 1275
copy div "Wella Professionals Invigo Color Brilliance Shampoo"
drag, startPoint x: 842, startPoint y: 32, endPoint x: 960, endPoint y: 68, distance: 123.4
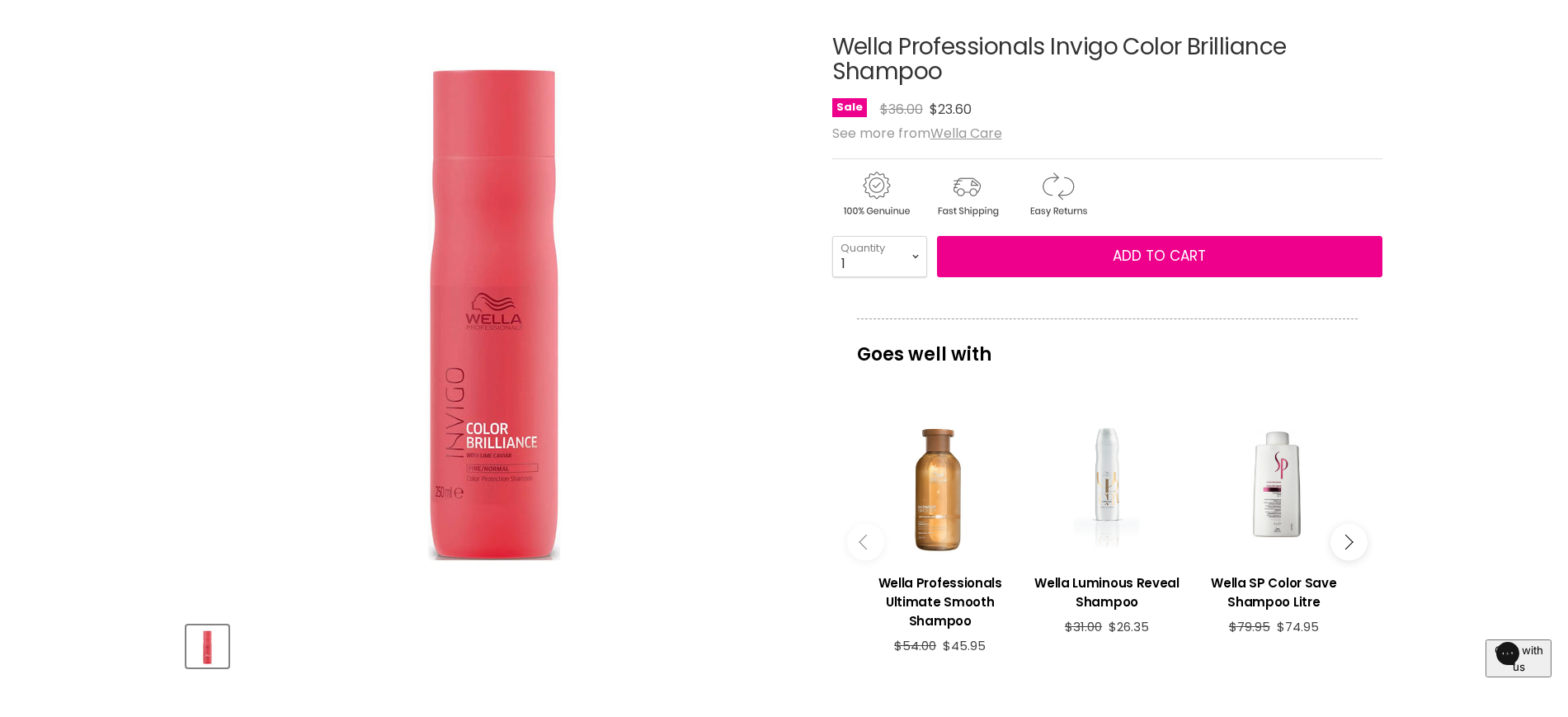
click at [960, 68] on article "Click or scroll to zoom Tap or pinch to zoom Wella Professionals Invigo Color B…" at bounding box center [784, 631] width 1196 height 1275
copy div "Wella Professionals Invigo Color Brilliance Shampoo"
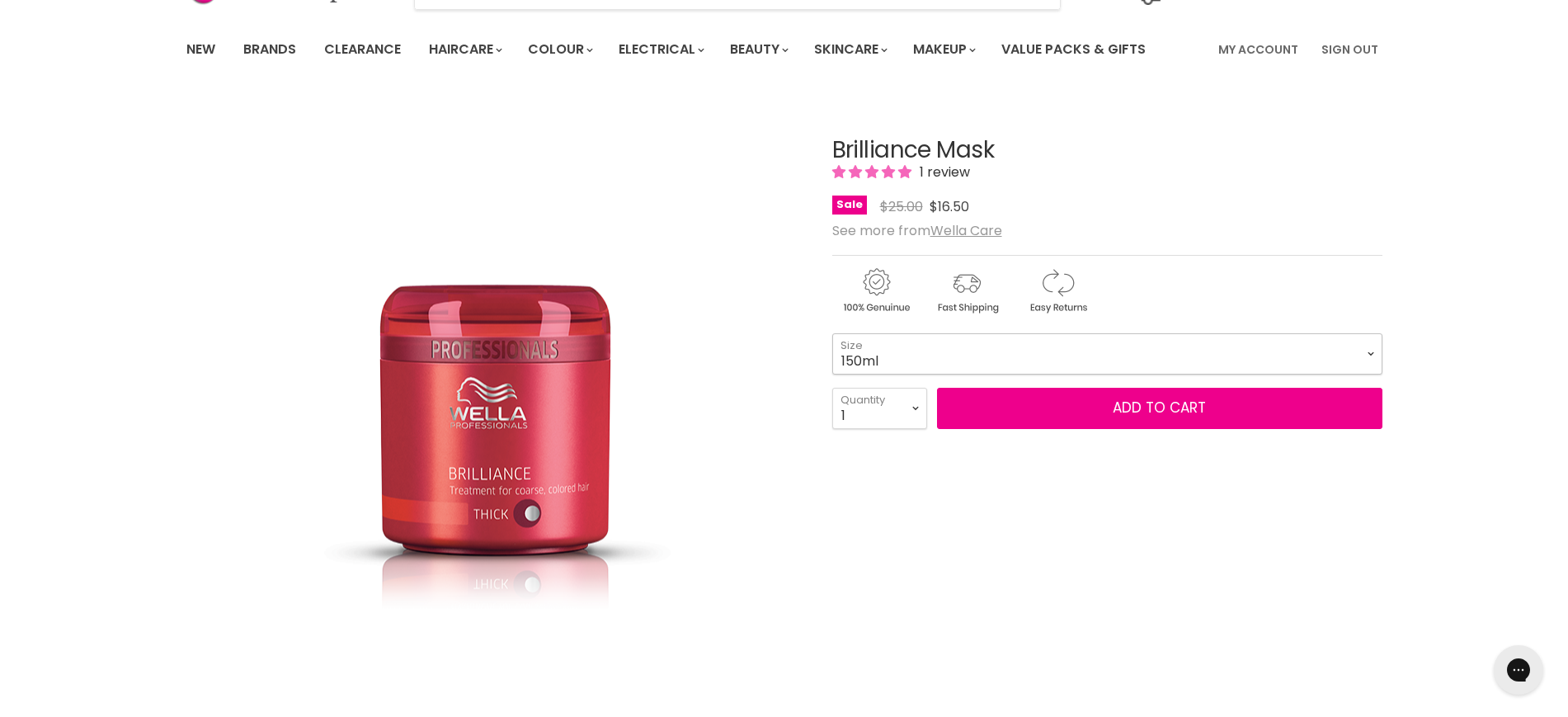
click at [985, 355] on select "150ml 500ml" at bounding box center [1107, 354] width 550 height 41
click at [833, 333] on select "150ml 500ml" at bounding box center [1107, 354] width 550 height 41
select select "500ml"
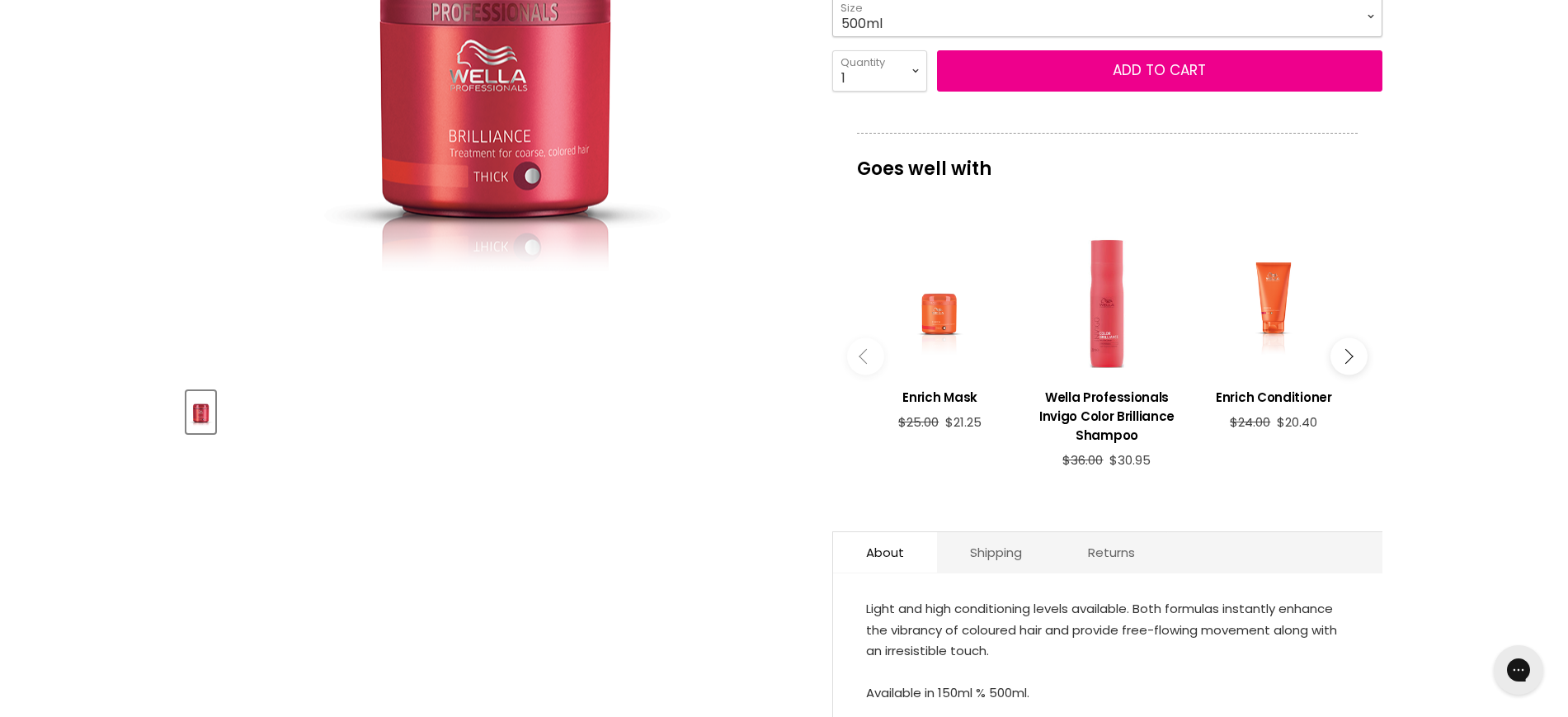
scroll to position [413, 0]
